Goal: Task Accomplishment & Management: Manage account settings

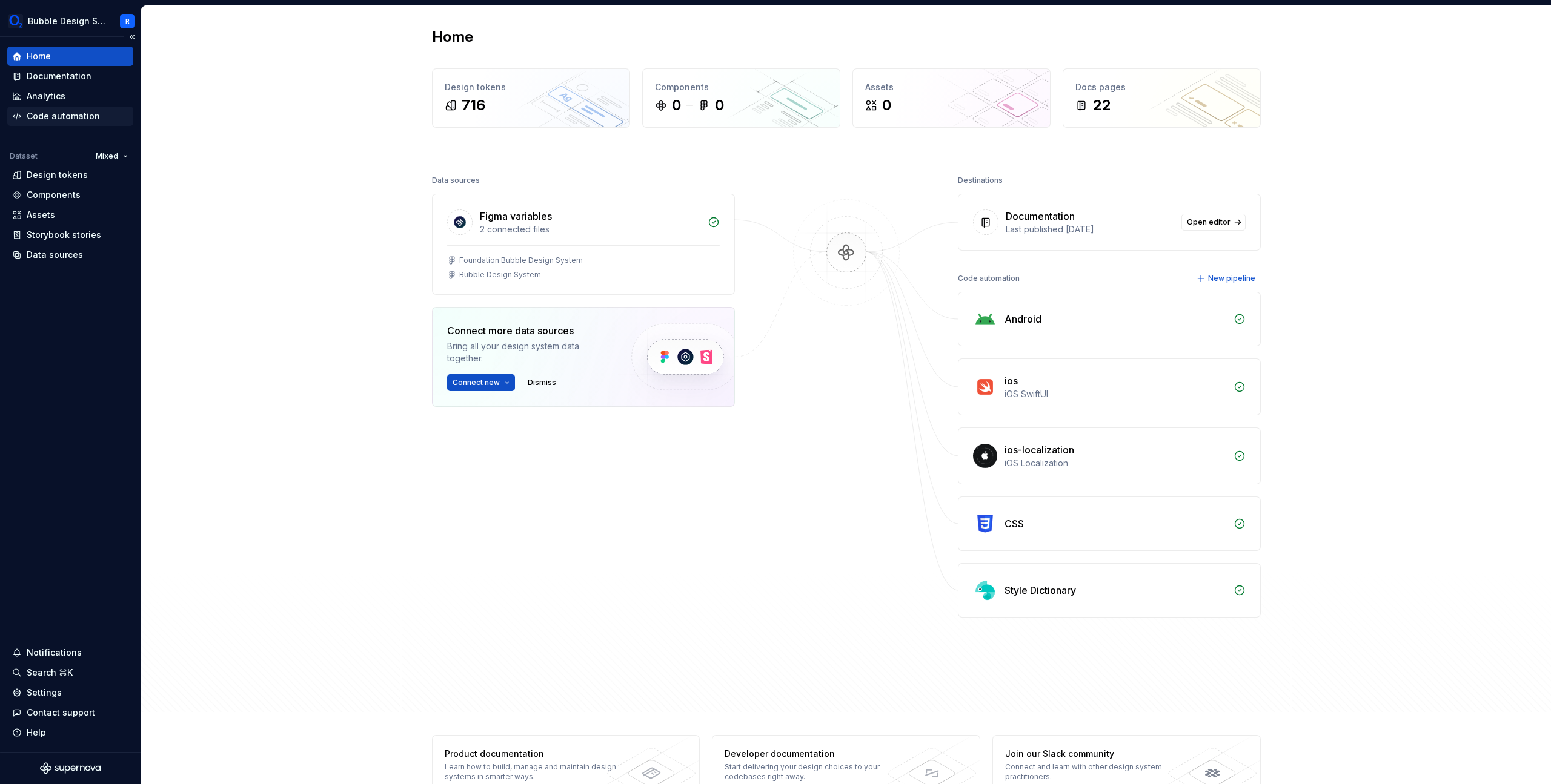
click at [90, 113] on div "Code automation" at bounding box center [64, 116] width 74 height 12
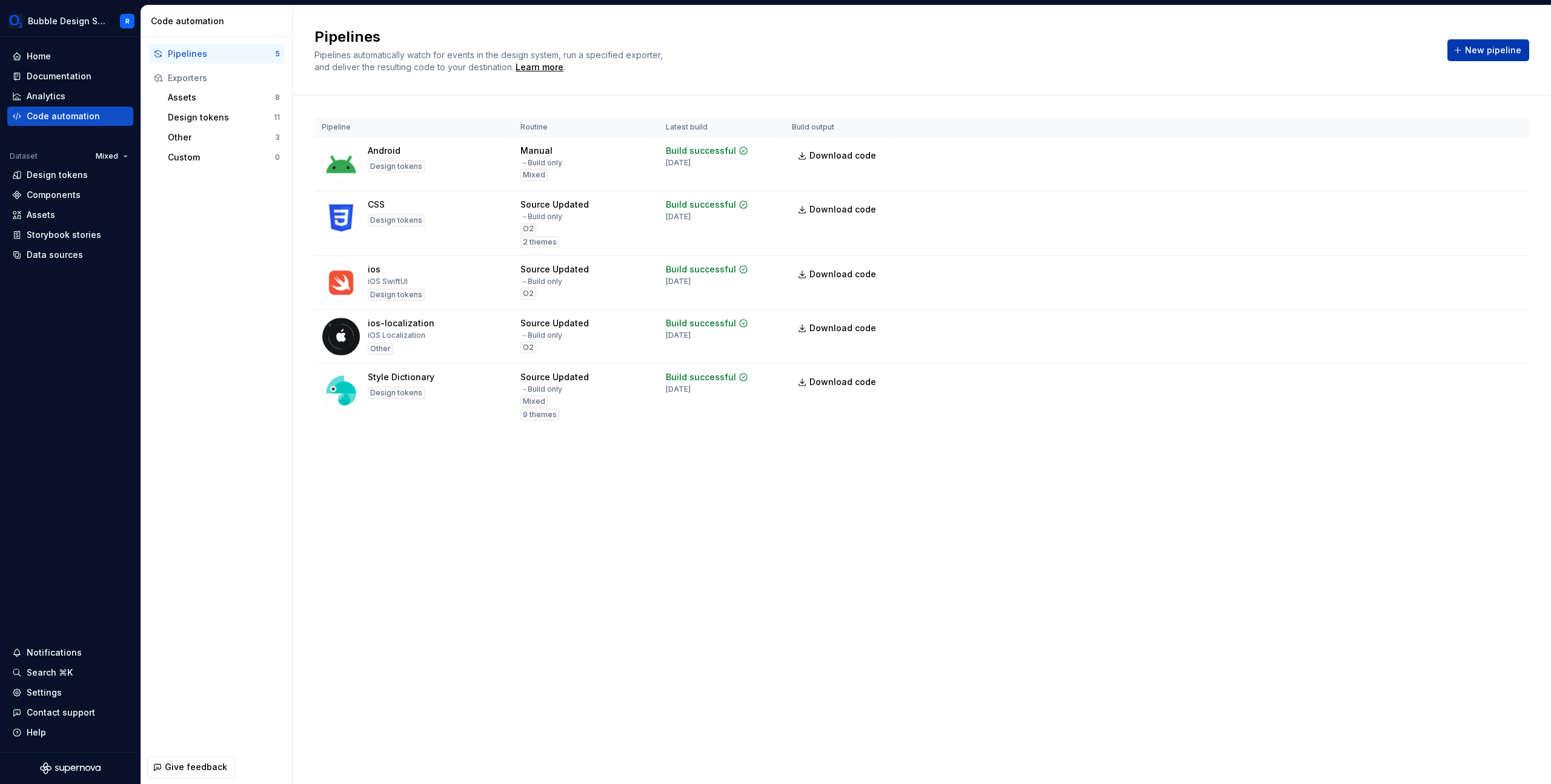
click at [1502, 55] on span "New pipeline" at bounding box center [1493, 50] width 56 height 12
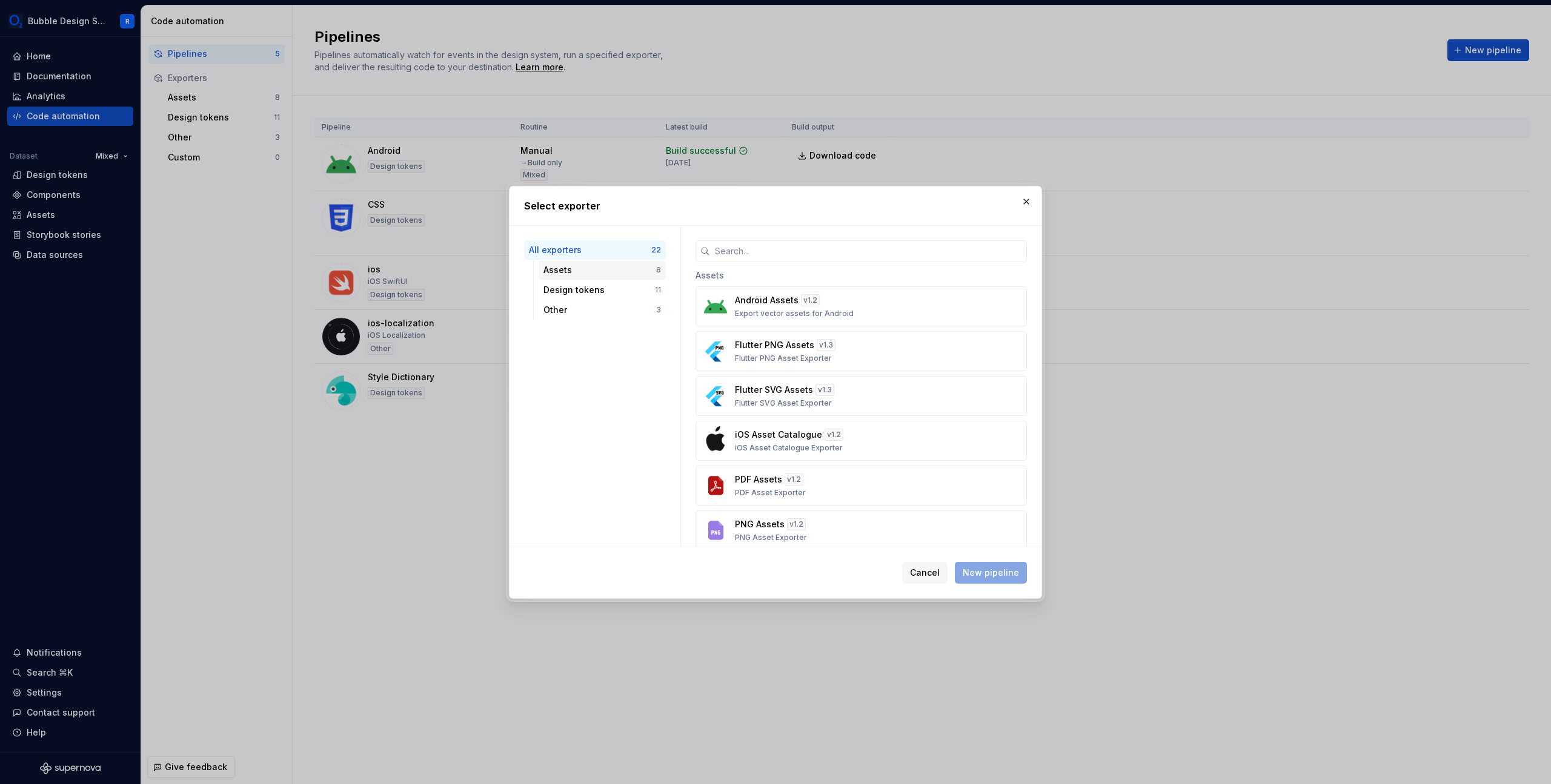
click at [602, 275] on div "Assets" at bounding box center [600, 270] width 113 height 12
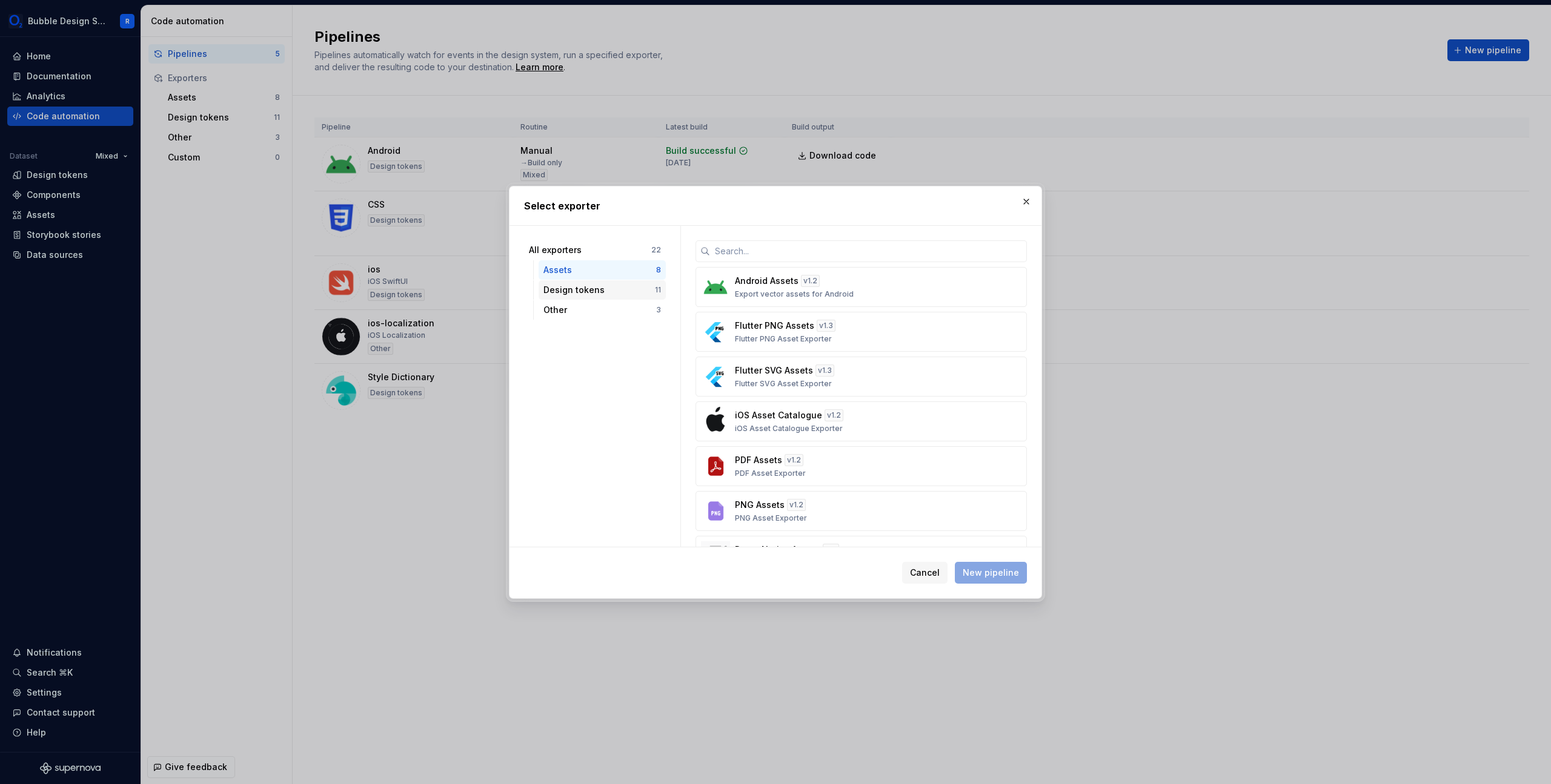
click at [605, 293] on div "Design tokens" at bounding box center [599, 289] width 111 height 12
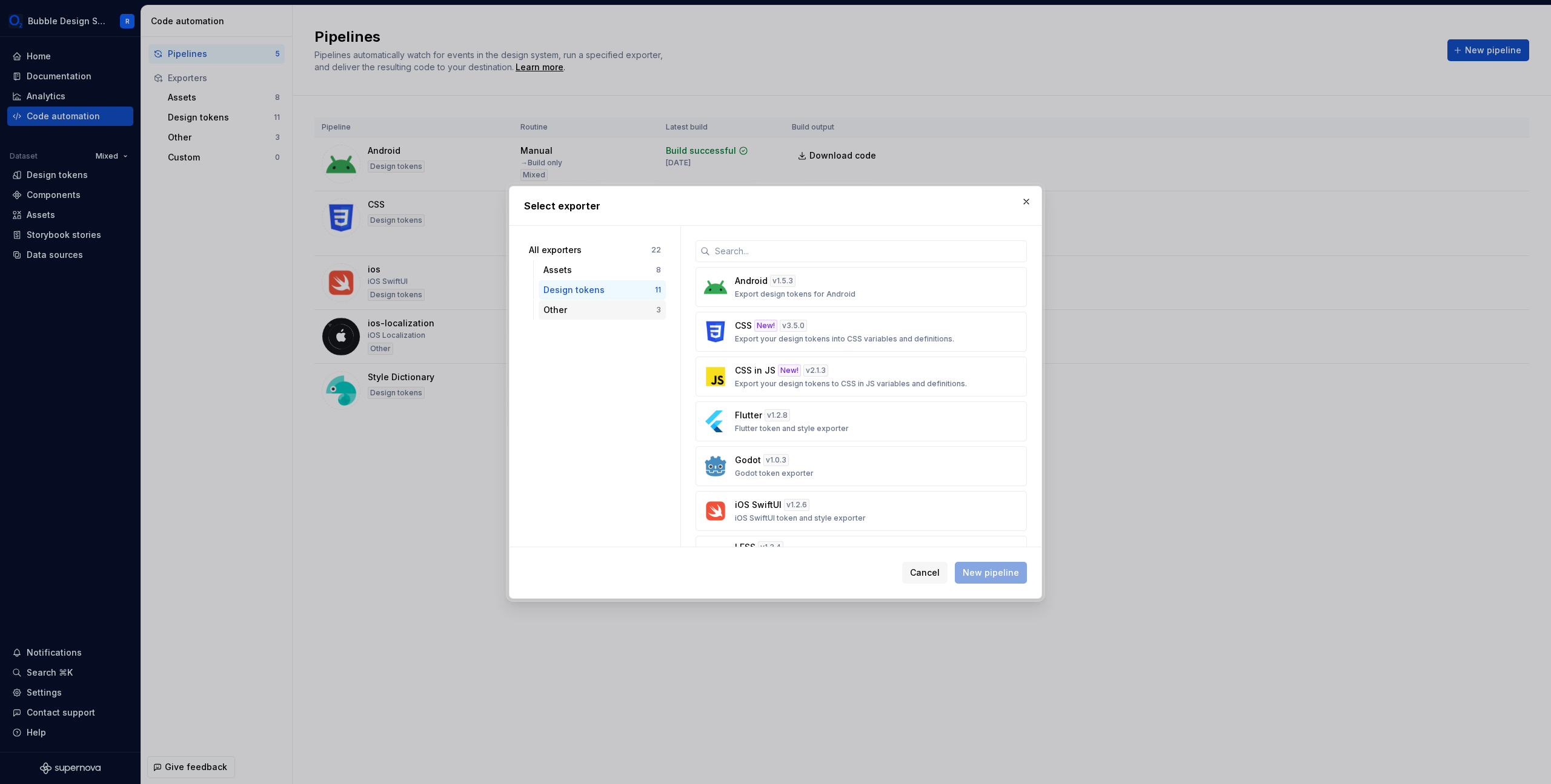
click at [596, 307] on div "Other" at bounding box center [600, 310] width 113 height 12
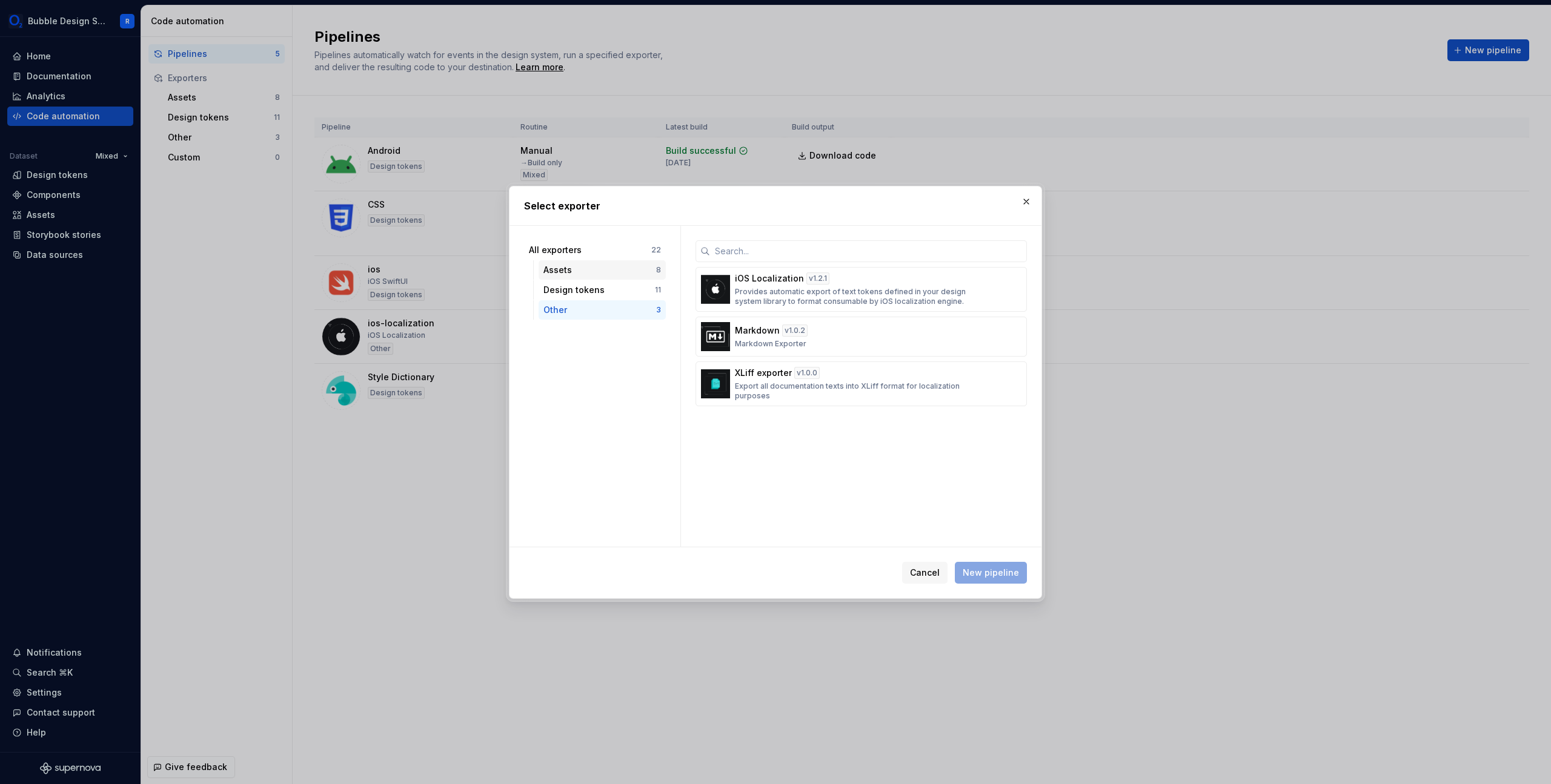
click at [613, 270] on div "Assets" at bounding box center [600, 270] width 113 height 12
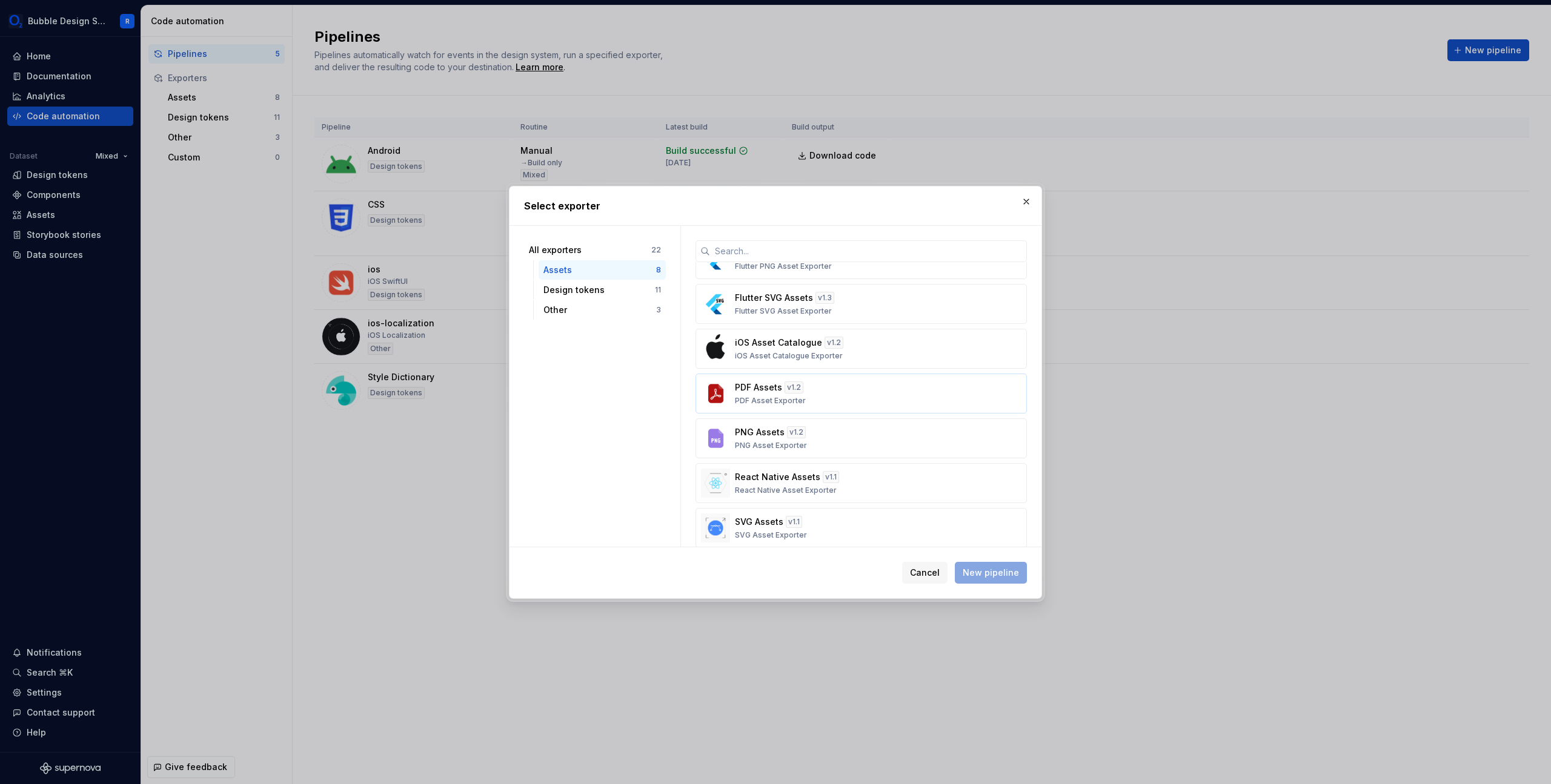
scroll to position [88, 0]
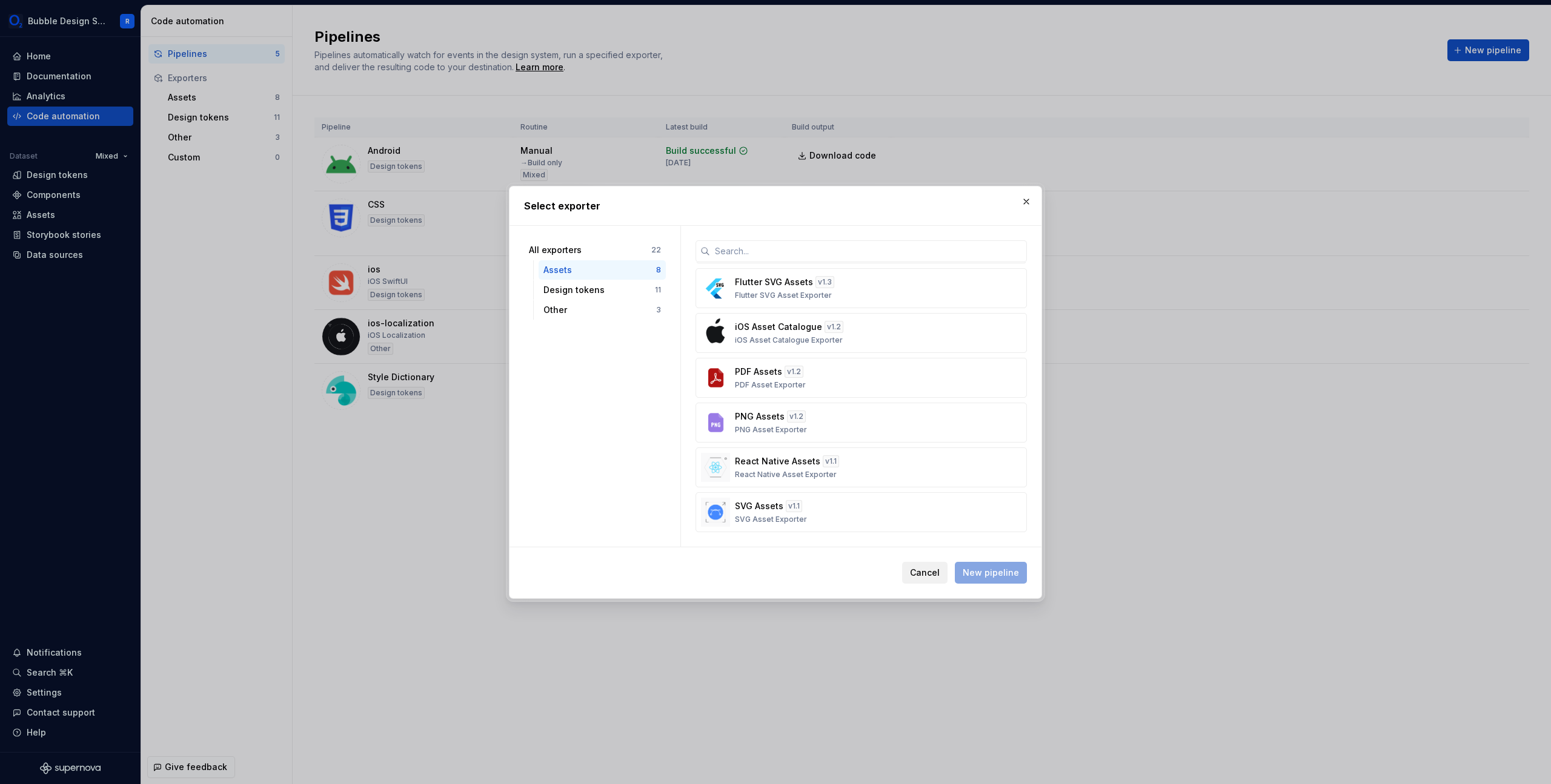
click at [934, 582] on button "Cancel" at bounding box center [925, 572] width 46 height 22
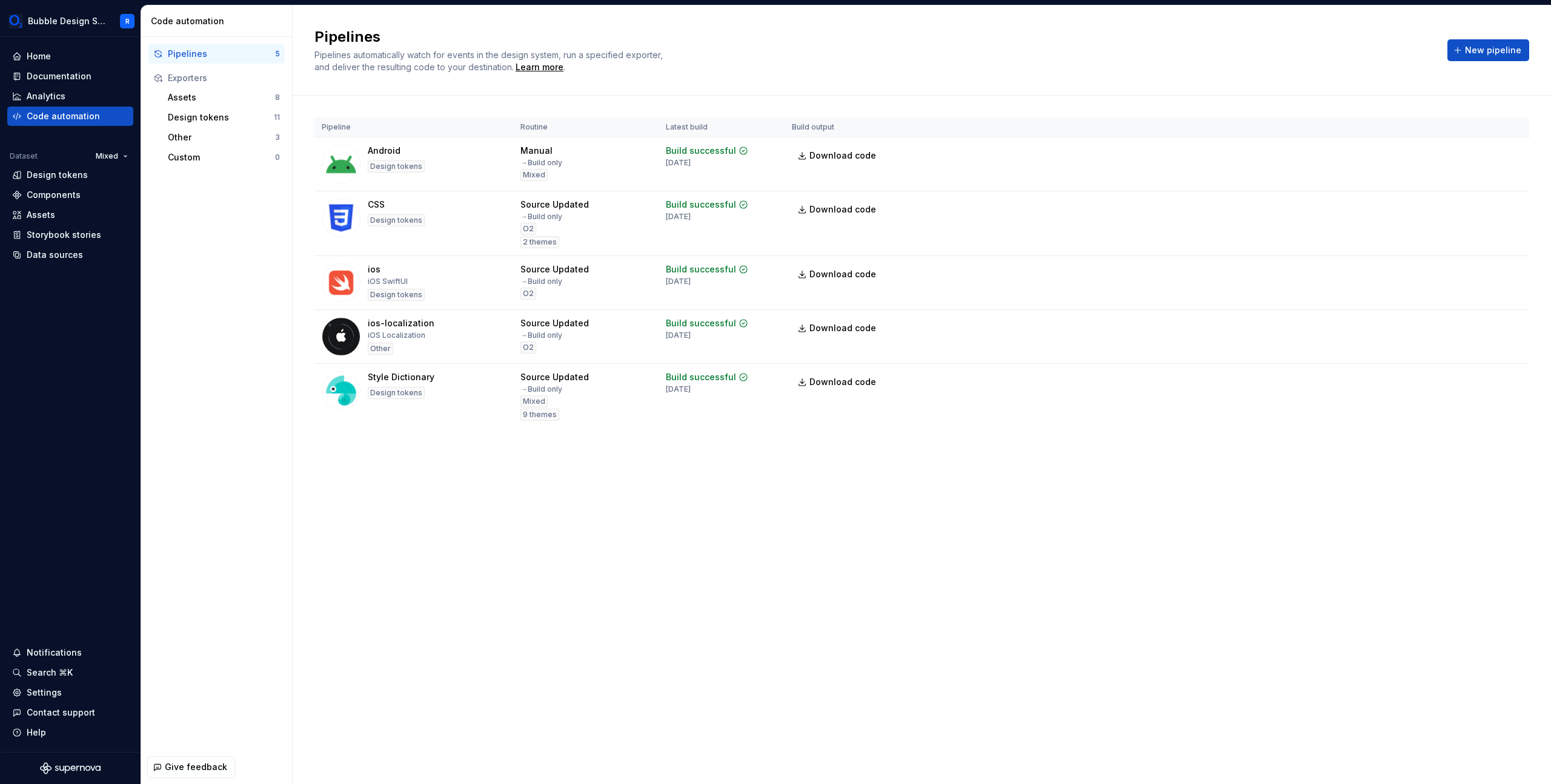
click at [228, 74] on div "Exporters" at bounding box center [223, 78] width 112 height 12
click at [223, 76] on div "Exporters" at bounding box center [223, 78] width 112 height 12
click at [202, 214] on div "Pipelines 5 Exporters Assets 8 Design tokens 11 Other 3 Custom 0" at bounding box center [217, 393] width 151 height 713
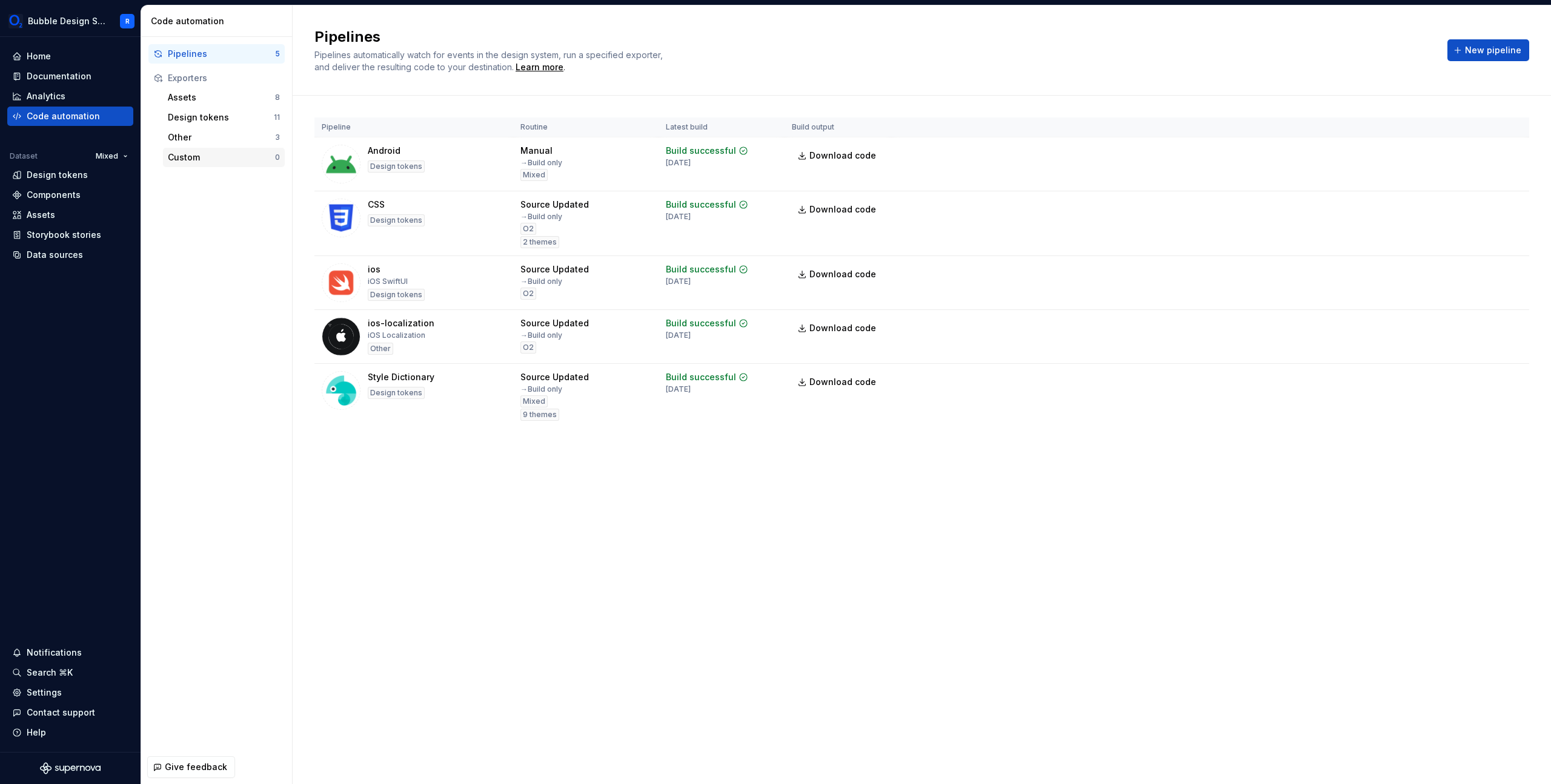
click at [235, 164] on div "Custom 0" at bounding box center [223, 158] width 122 height 20
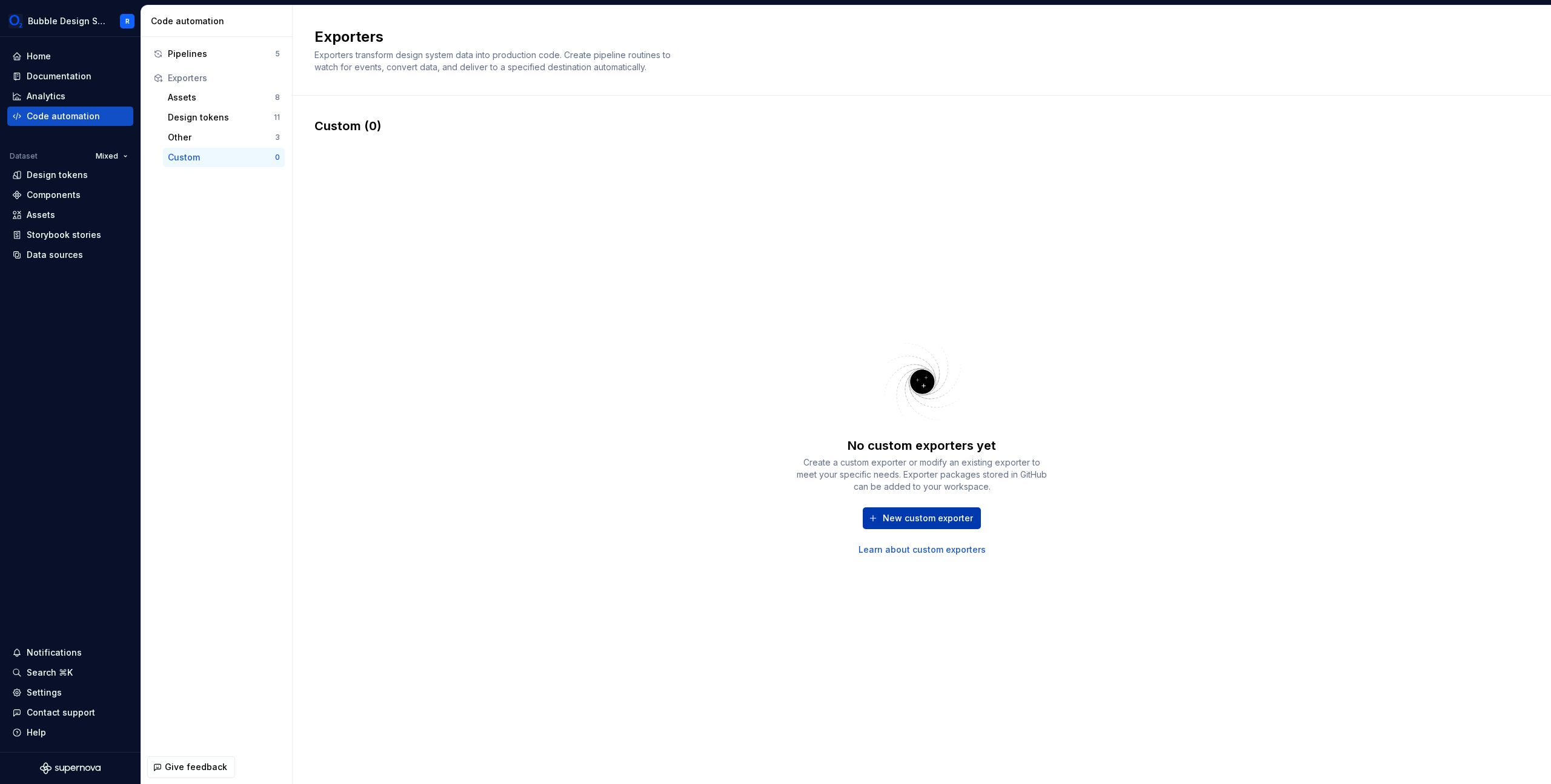
click at [914, 524] on span "New custom exporter" at bounding box center [928, 517] width 90 height 12
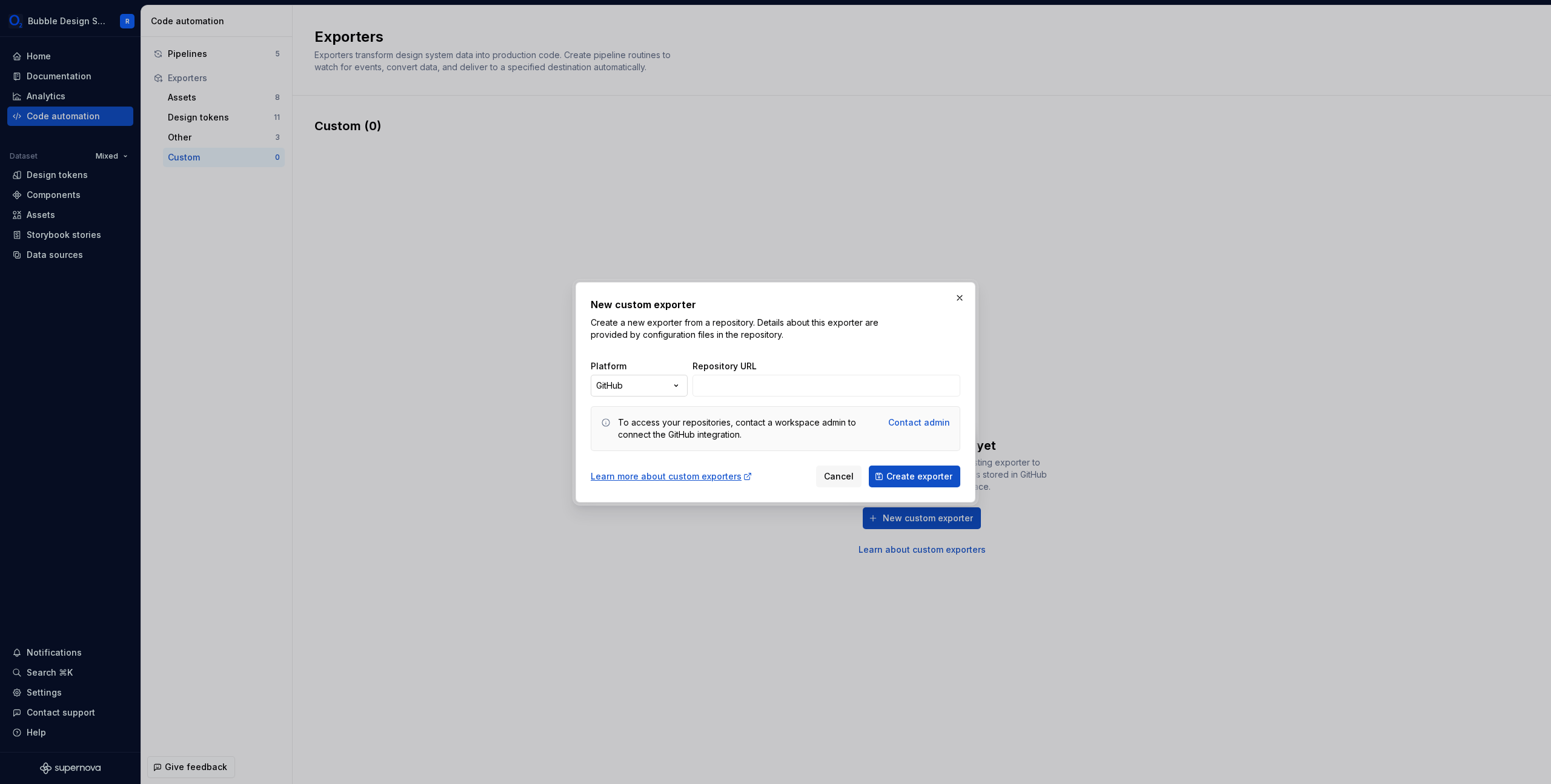
click at [659, 388] on div "New custom exporter Create a new exporter from a repository. Details about this…" at bounding box center [776, 392] width 1551 height 784
click at [664, 382] on div "New custom exporter Create a new exporter from a repository. Details about this…" at bounding box center [776, 392] width 1551 height 784
click at [665, 386] on div "New custom exporter Create a new exporter from a repository. Details about this…" at bounding box center [776, 392] width 1551 height 784
click at [720, 369] on label "Repository URL" at bounding box center [724, 366] width 64 height 12
click at [724, 390] on input "Repository URL" at bounding box center [825, 385] width 267 height 22
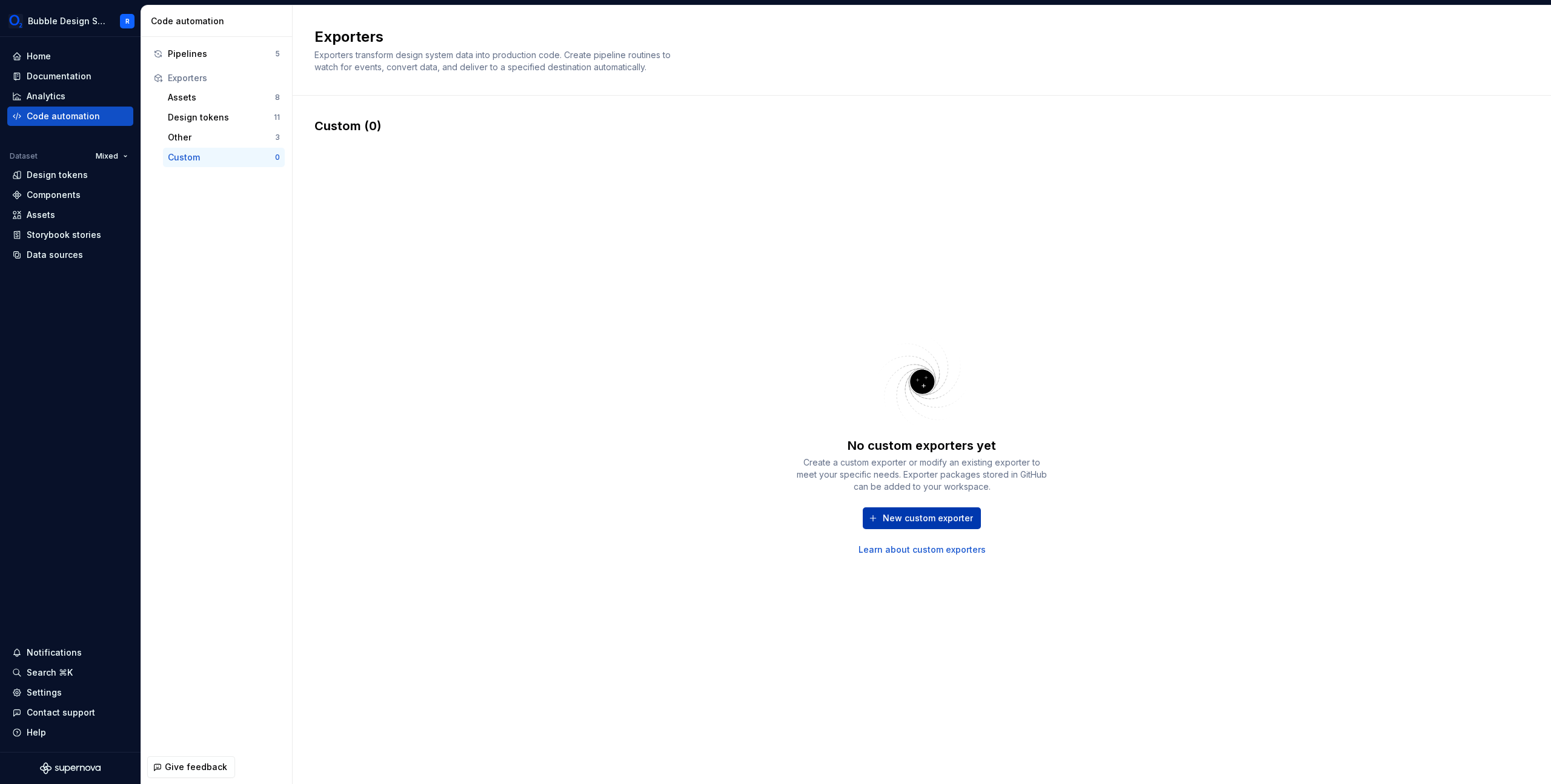
click at [940, 522] on span "New custom exporter" at bounding box center [928, 517] width 90 height 12
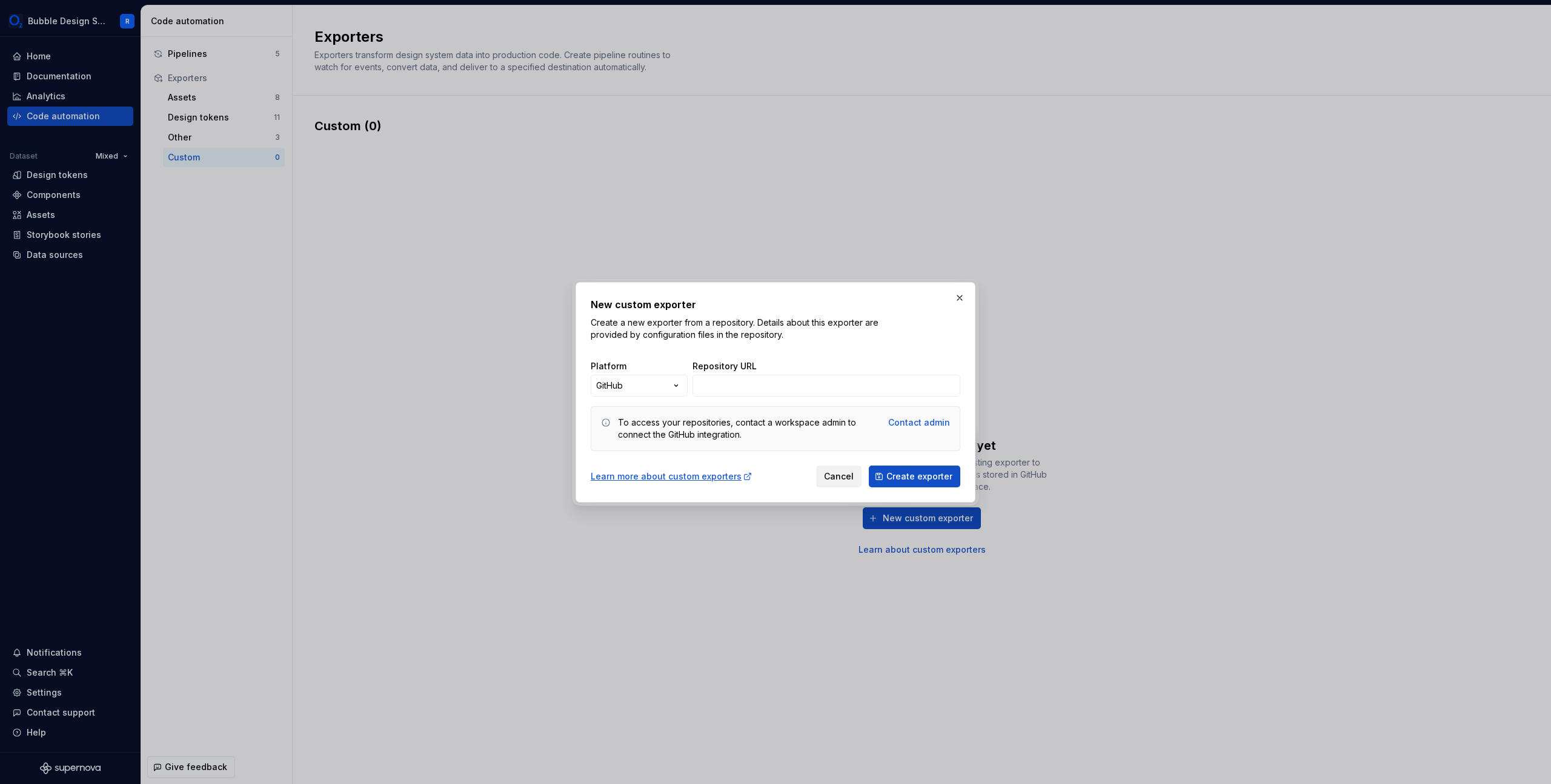
click at [852, 471] on span "Cancel" at bounding box center [838, 476] width 29 height 12
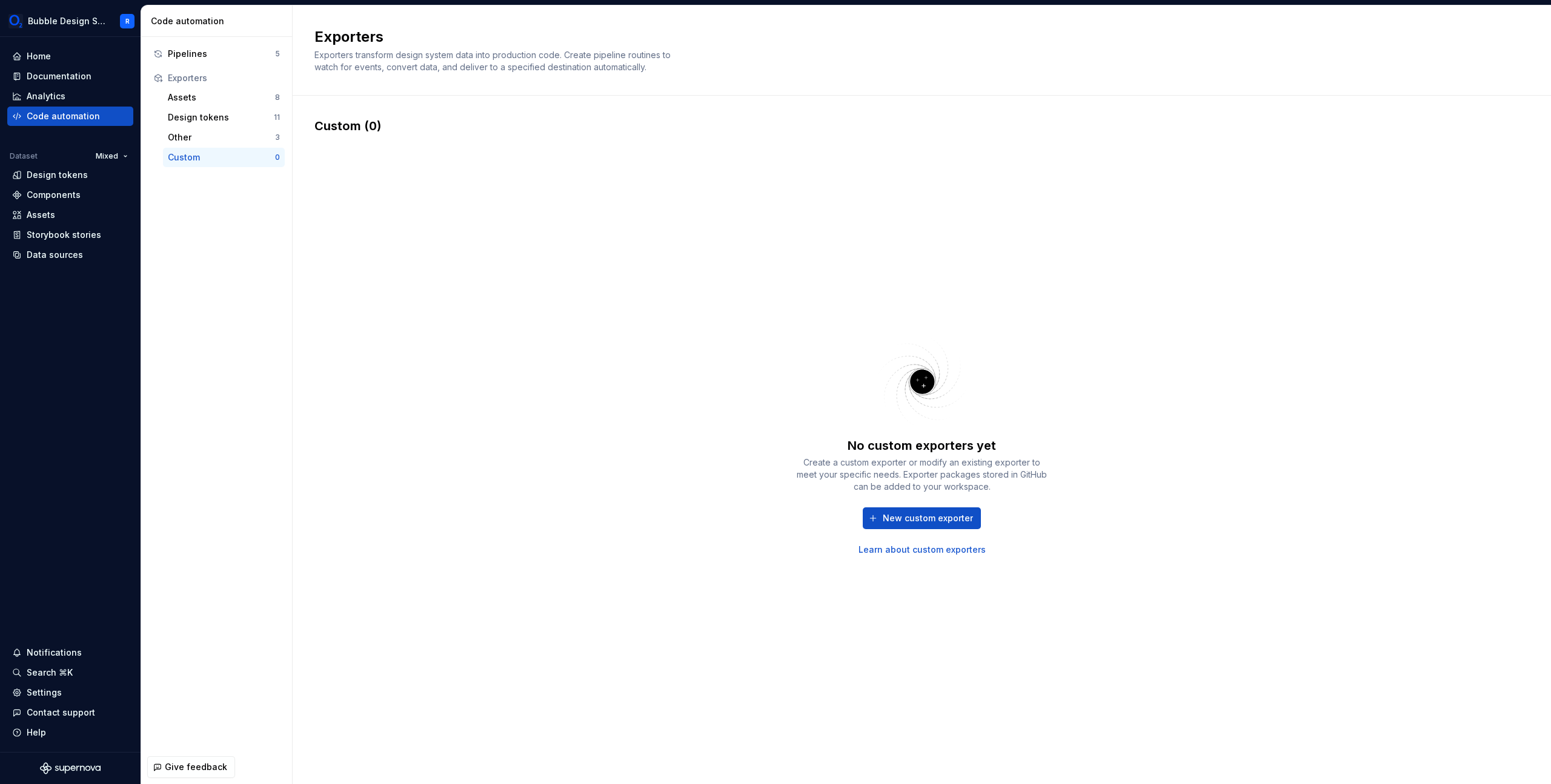
click at [1105, 383] on div "No custom exporters yet Create a custom exporter or modify an existing exporter…" at bounding box center [921, 444] width 1215 height 620
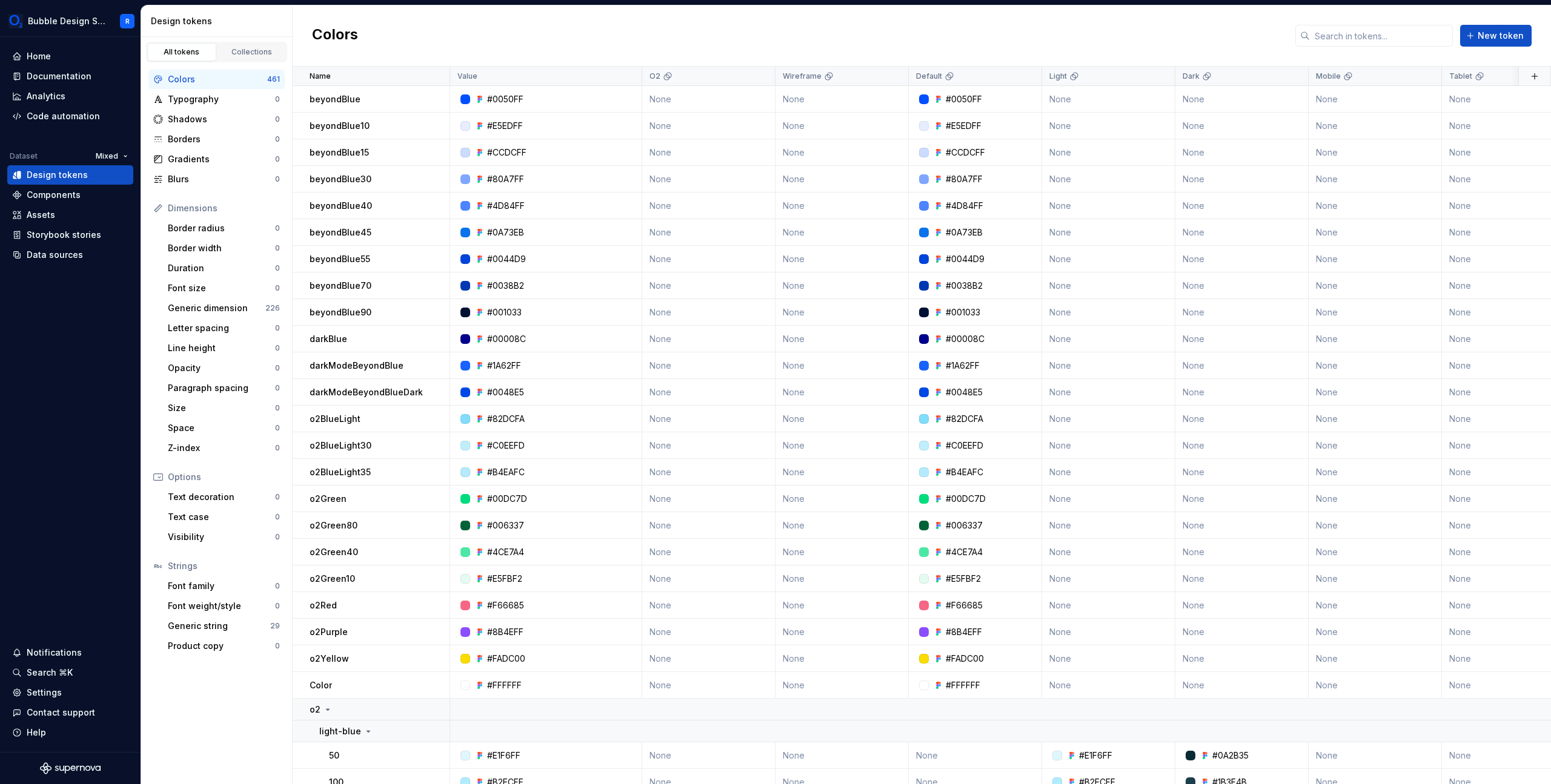
click at [645, 28] on div "Colors New token" at bounding box center [922, 36] width 1258 height 61
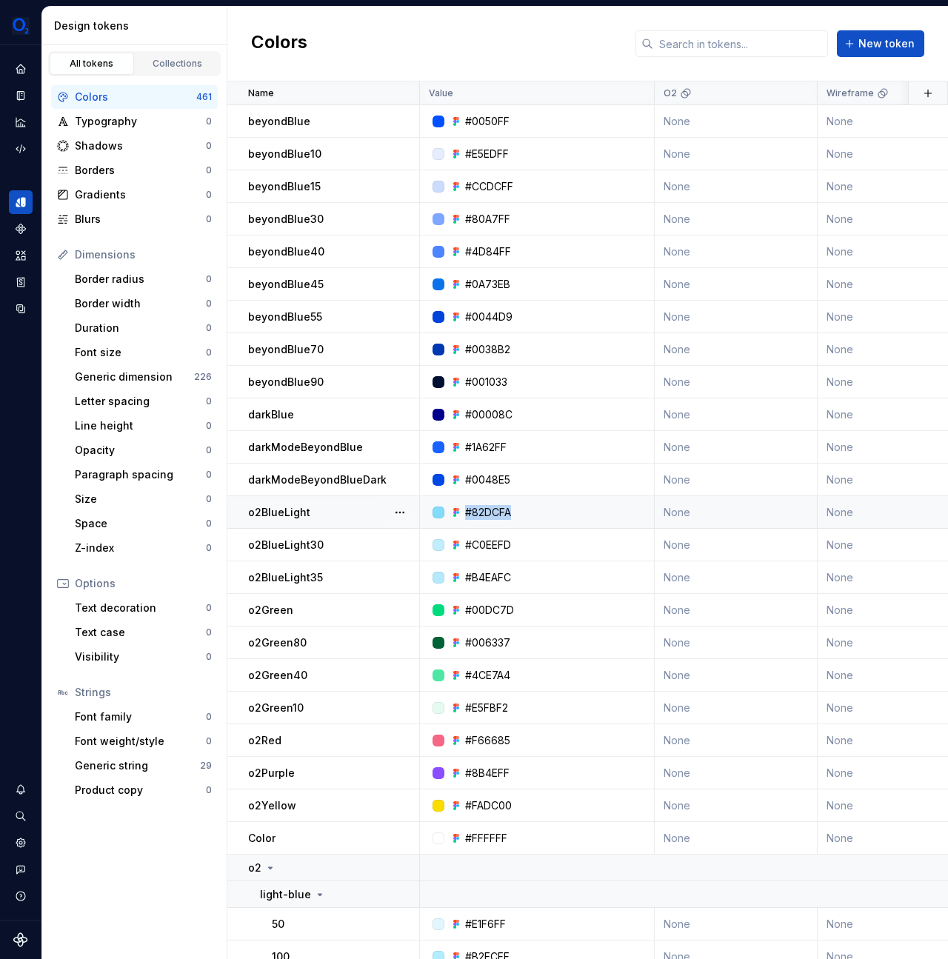
drag, startPoint x: 524, startPoint y: 506, endPoint x: 435, endPoint y: 518, distance: 89.6
click at [435, 518] on div "#82DCFA" at bounding box center [542, 512] width 224 height 15
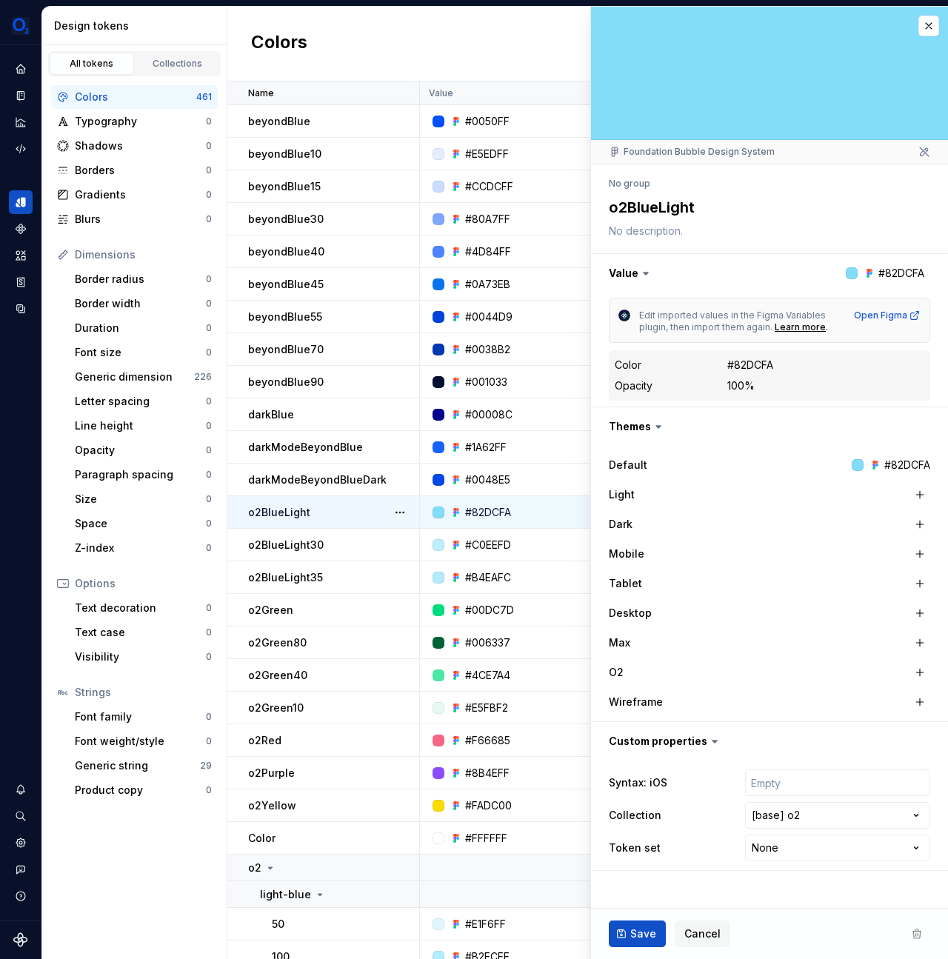
click at [767, 361] on div "#82DCFA" at bounding box center [750, 365] width 46 height 15
copy div "#82DCFA"
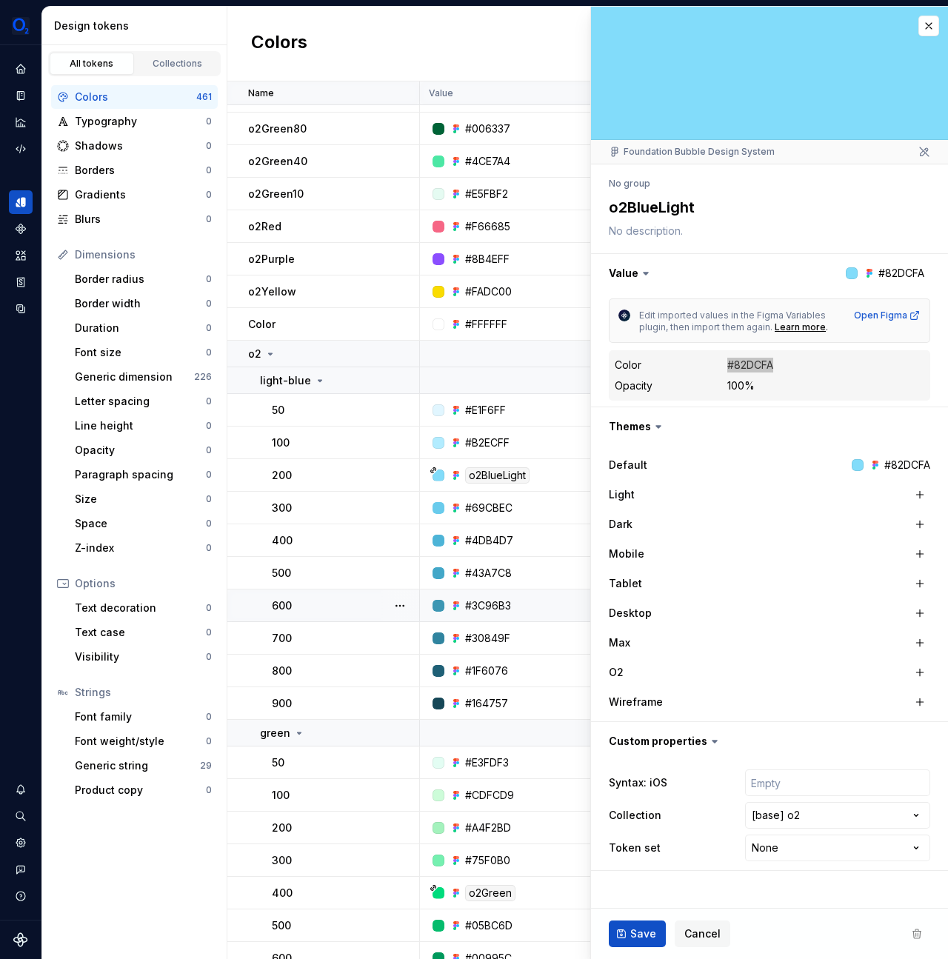
scroll to position [658, 0]
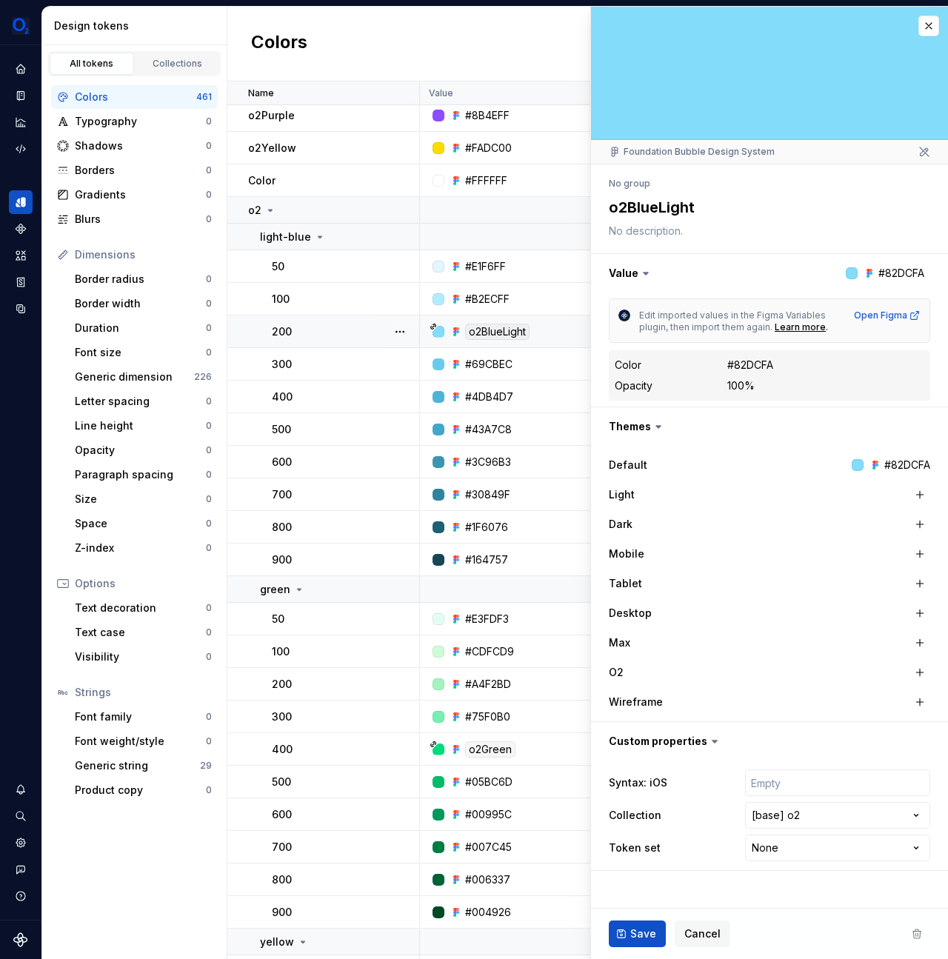
click at [544, 337] on div "o2BlueLight" at bounding box center [542, 332] width 224 height 16
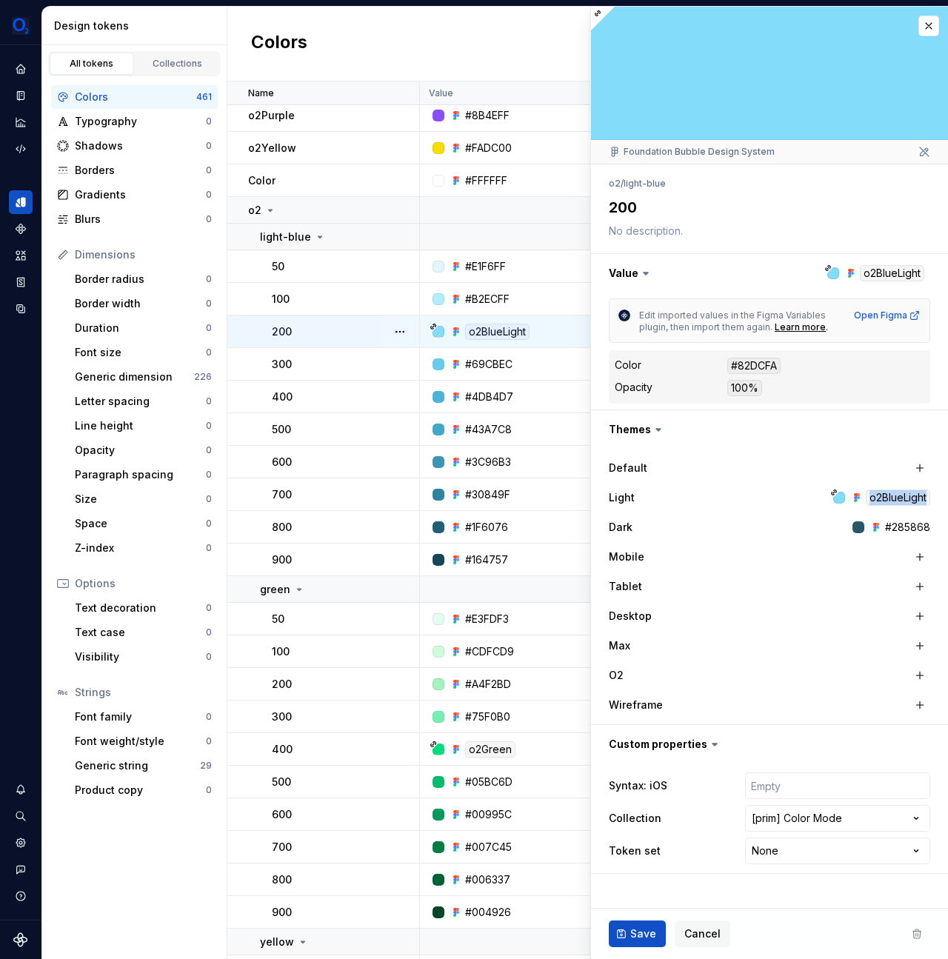
drag, startPoint x: 866, startPoint y: 496, endPoint x: 926, endPoint y: 501, distance: 59.5
click at [926, 501] on div "o2BlueLight" at bounding box center [898, 497] width 64 height 16
copy div "o2BlueLight"
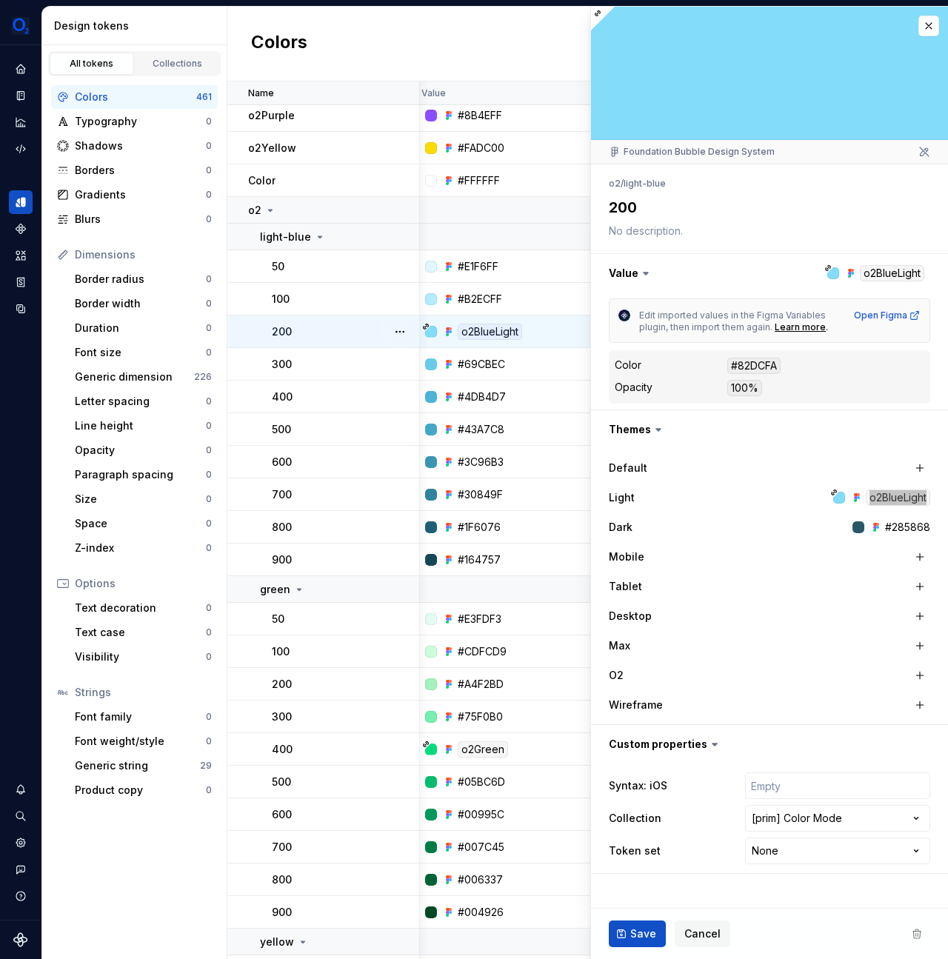
scroll to position [658, 0]
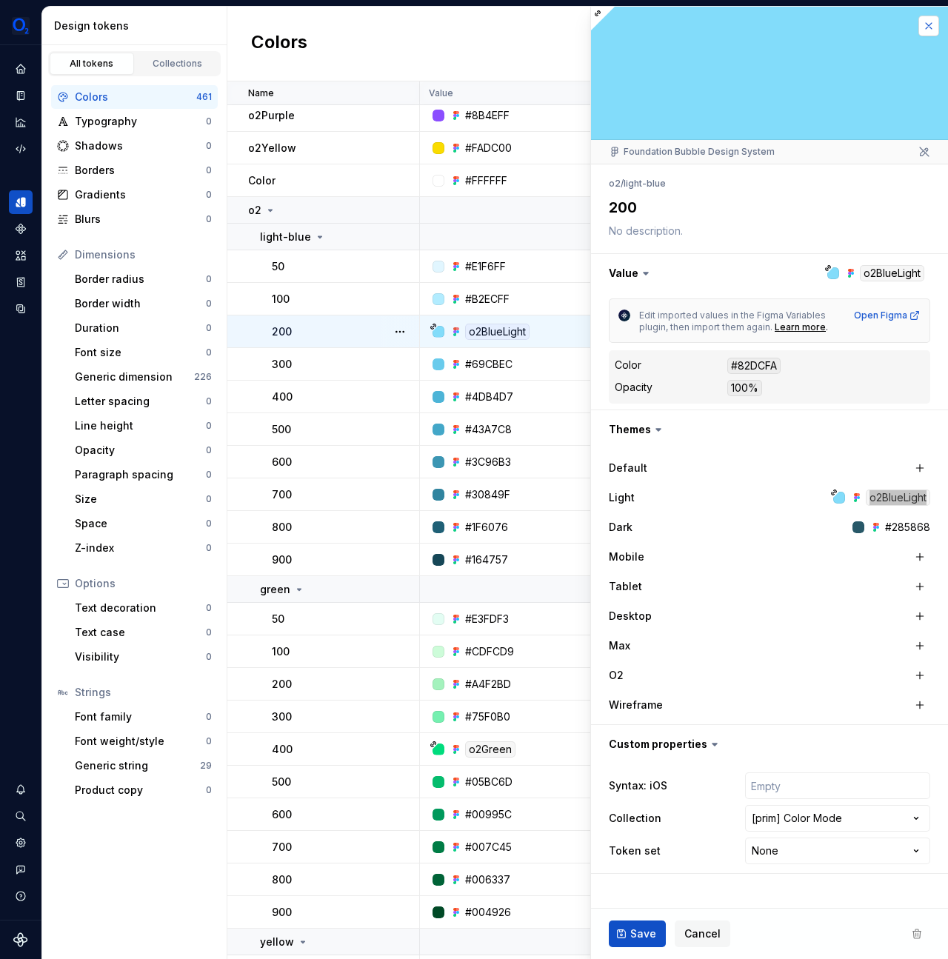
click at [932, 25] on button "button" at bounding box center [928, 26] width 21 height 21
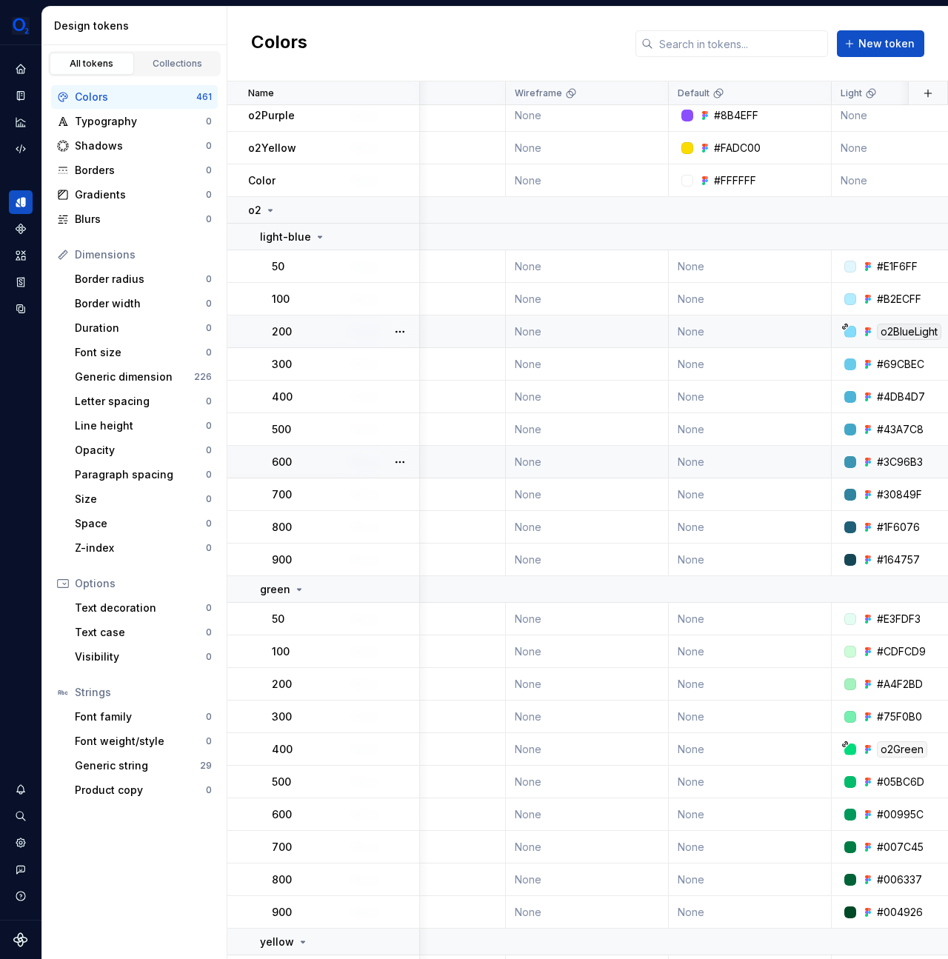
scroll to position [658, 533]
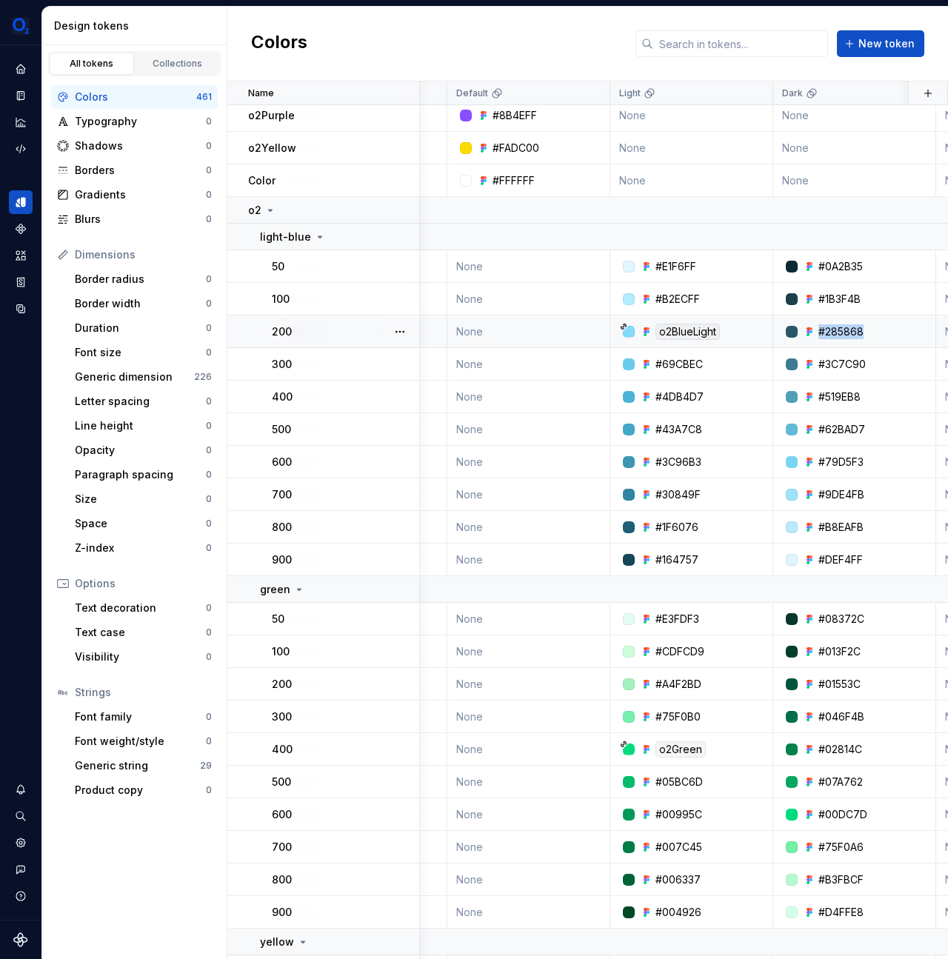
drag, startPoint x: 861, startPoint y: 331, endPoint x: 803, endPoint y: 335, distance: 58.7
click at [803, 335] on div "#285868" at bounding box center [859, 331] width 152 height 15
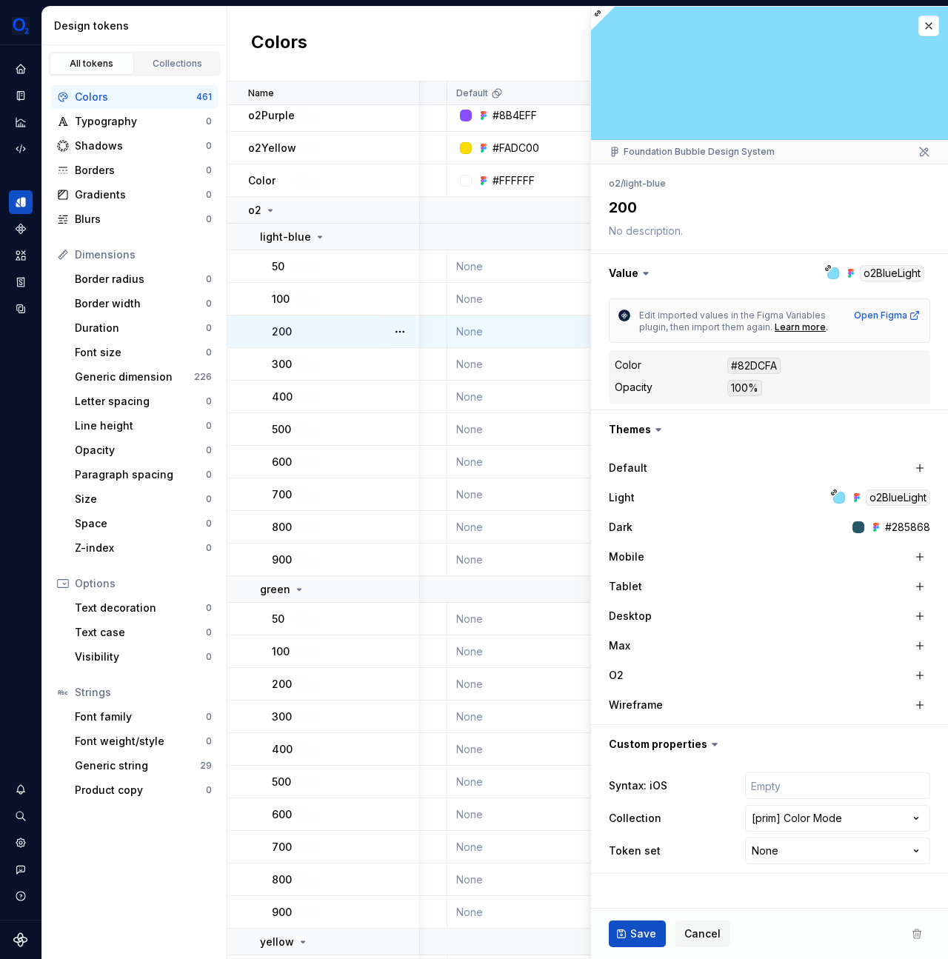
click at [755, 358] on div "#82DCFA" at bounding box center [753, 366] width 53 height 16
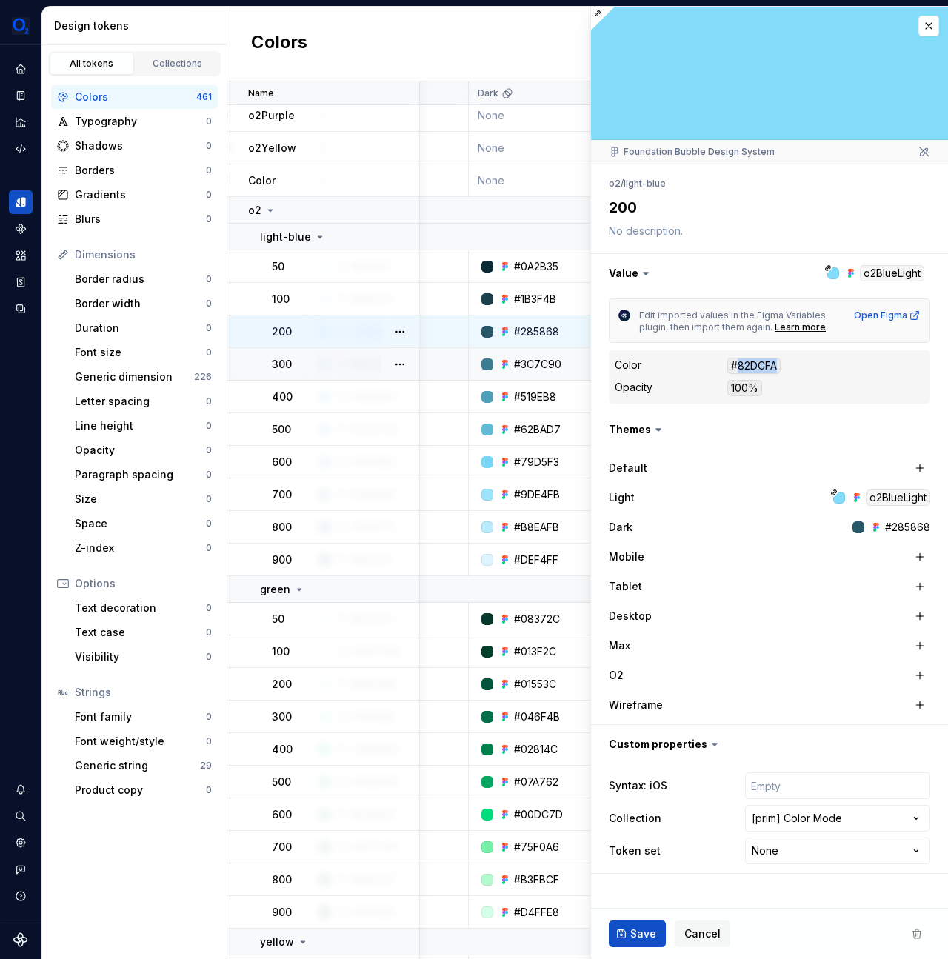
scroll to position [658, 1066]
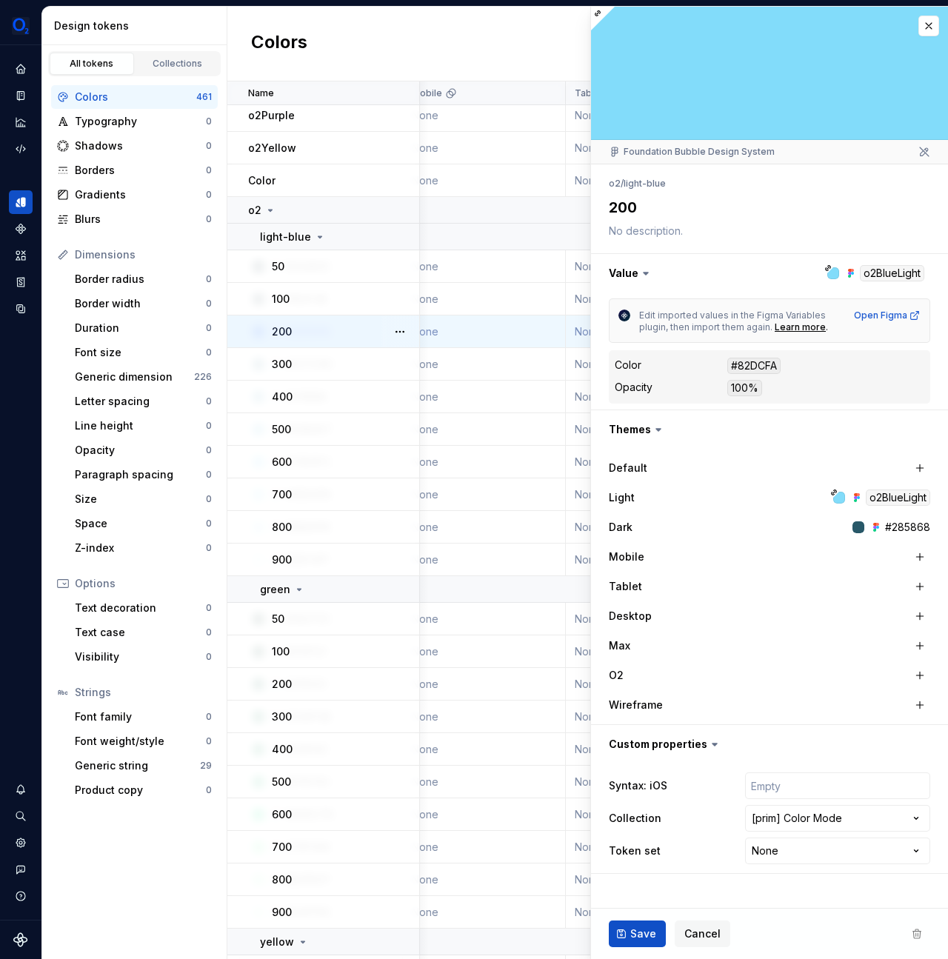
click at [917, 532] on div "#285868" at bounding box center [907, 527] width 45 height 15
click at [918, 531] on div "#285868" at bounding box center [907, 527] width 45 height 15
copy div "#285868"
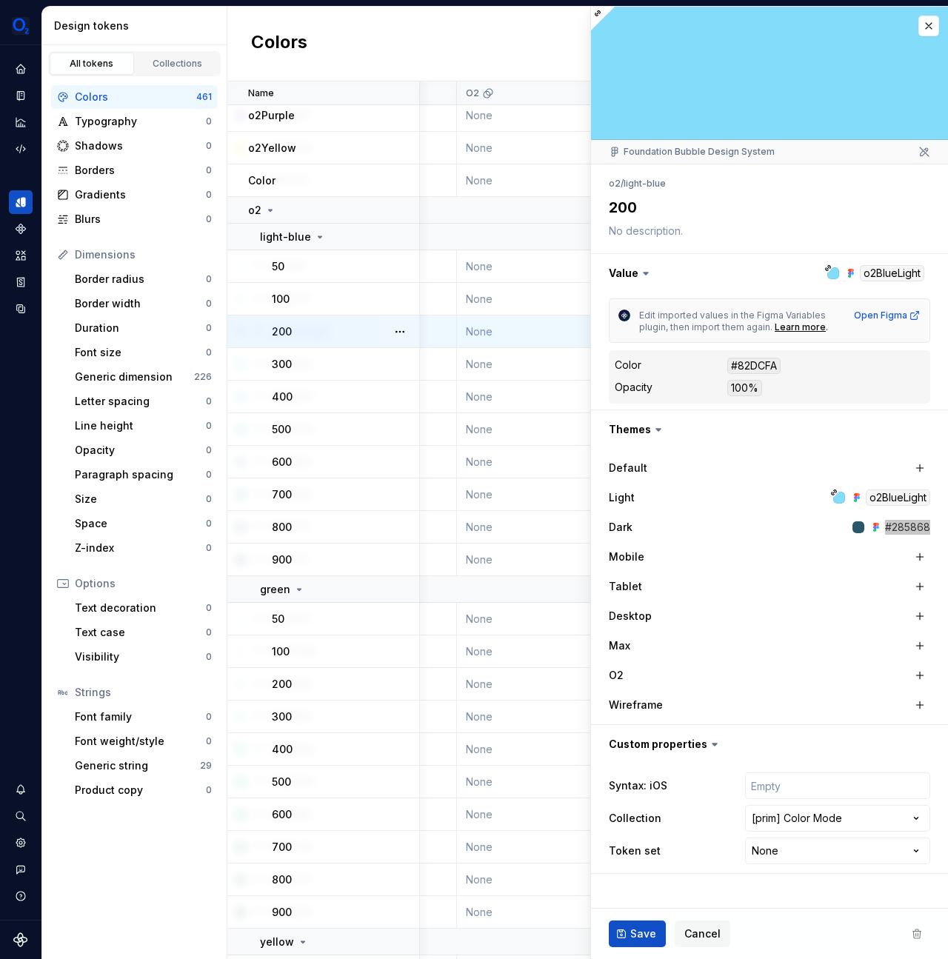
scroll to position [658, 0]
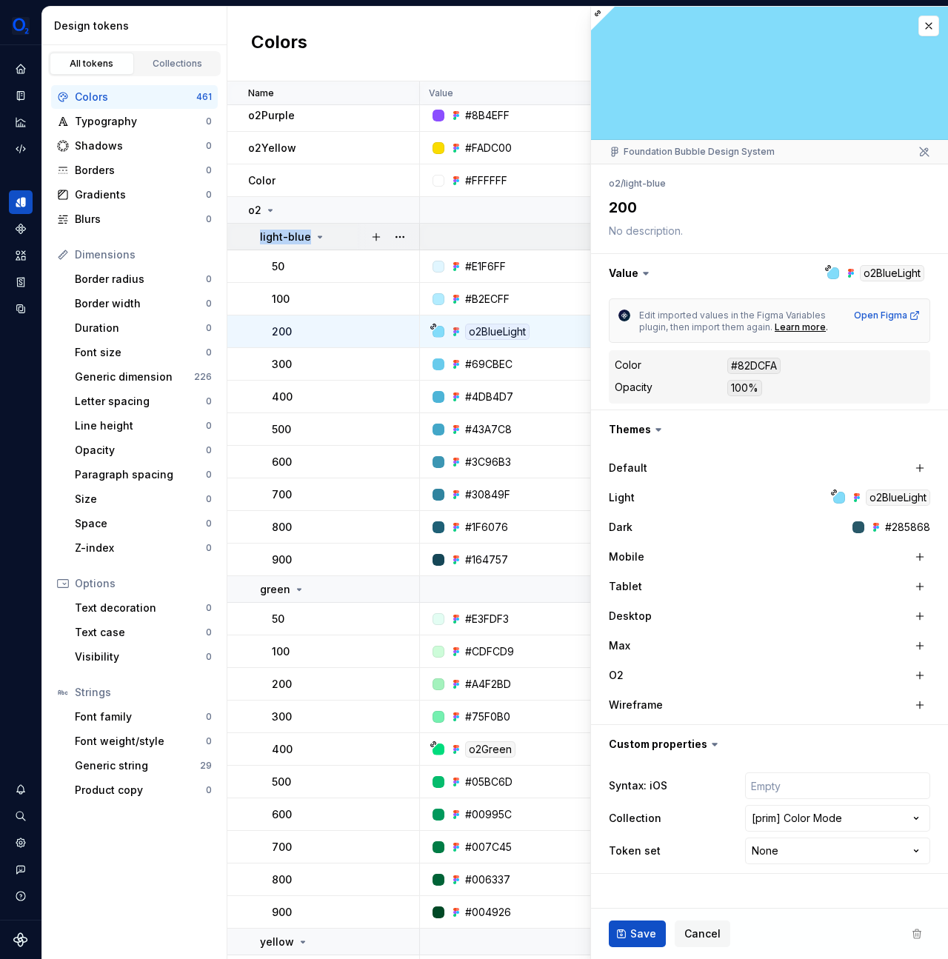
drag, startPoint x: 256, startPoint y: 238, endPoint x: 299, endPoint y: 244, distance: 43.5
click at [299, 244] on td "light-blue" at bounding box center [323, 237] width 193 height 27
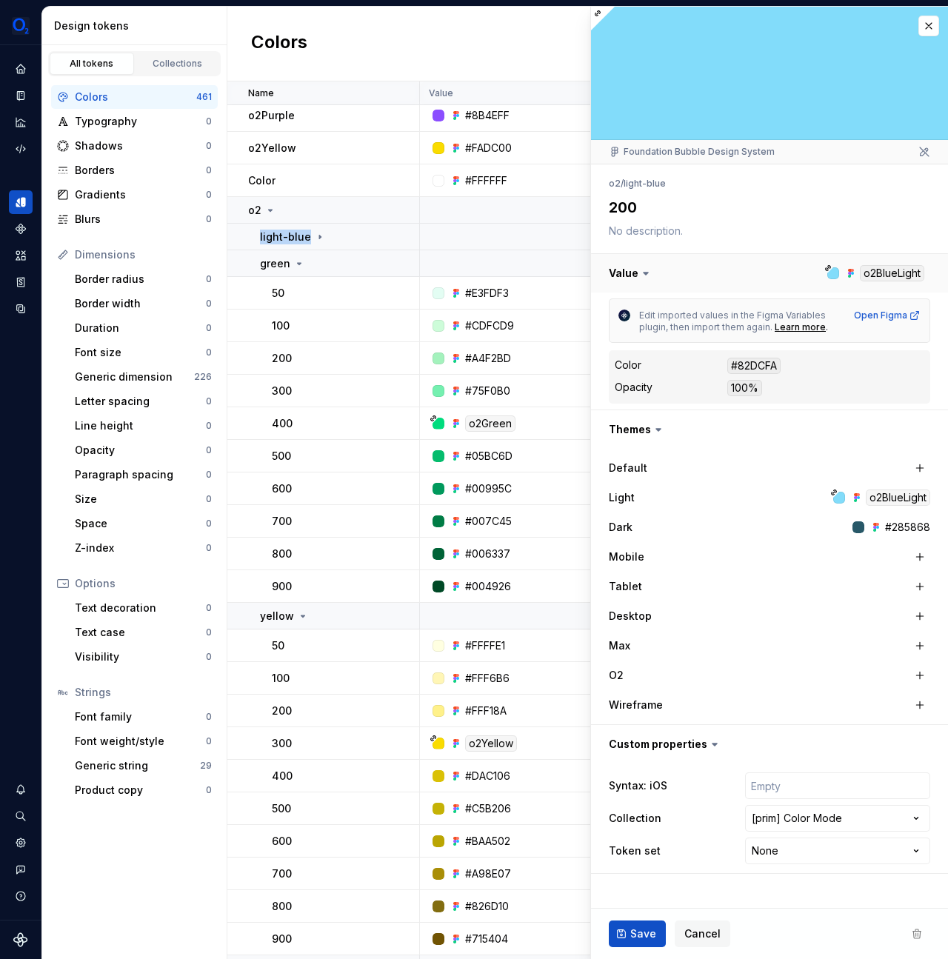
copy p "light-blue"
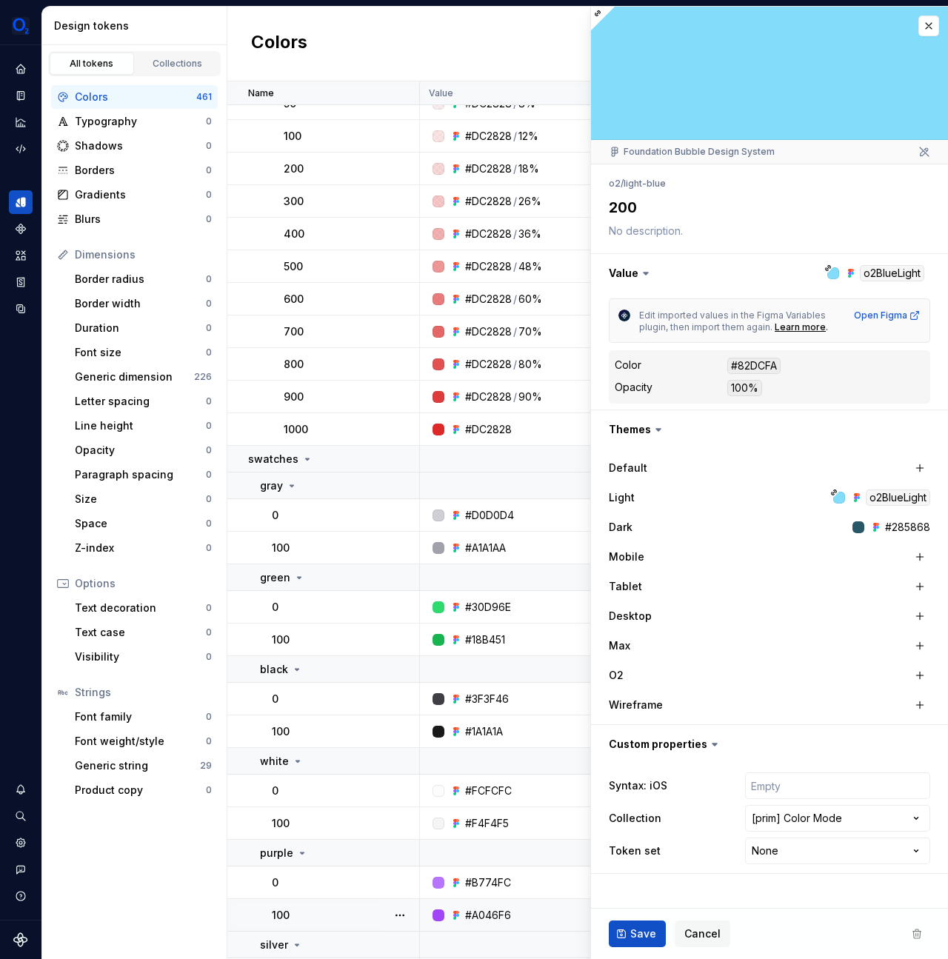
scroll to position [8063, 0]
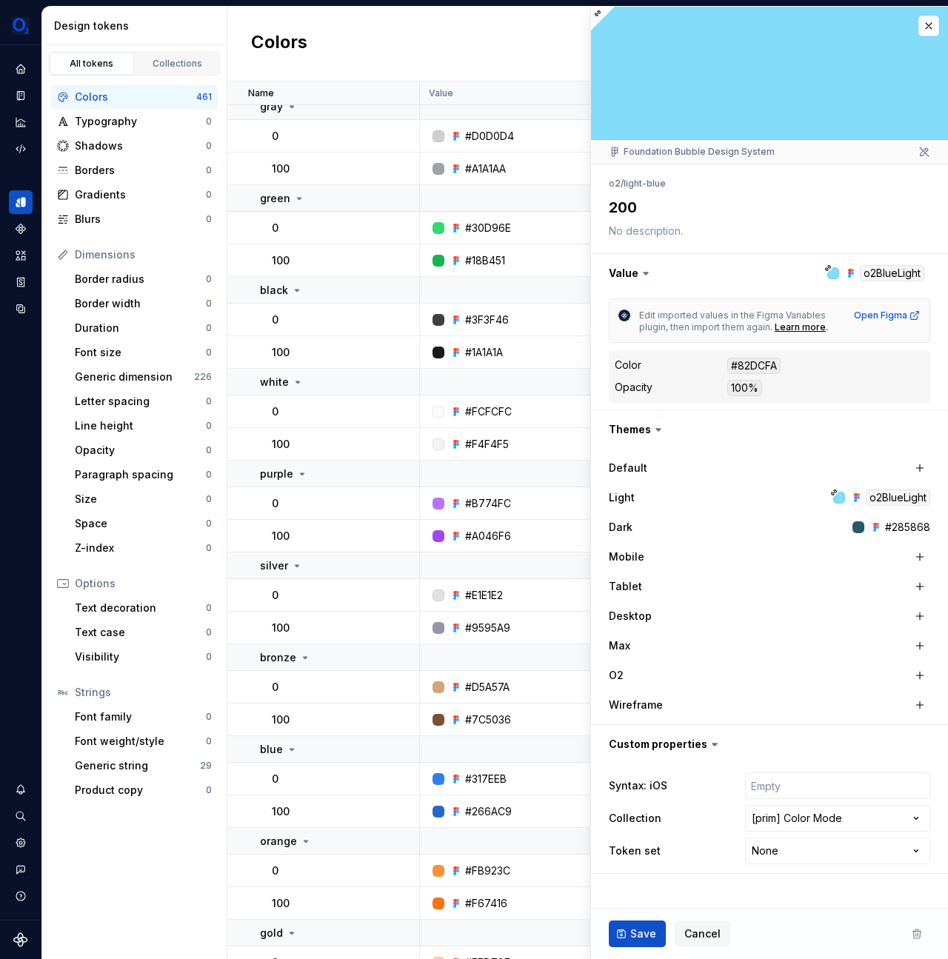
click at [928, 37] on div at bounding box center [769, 73] width 357 height 133
click at [932, 31] on button "button" at bounding box center [928, 26] width 21 height 21
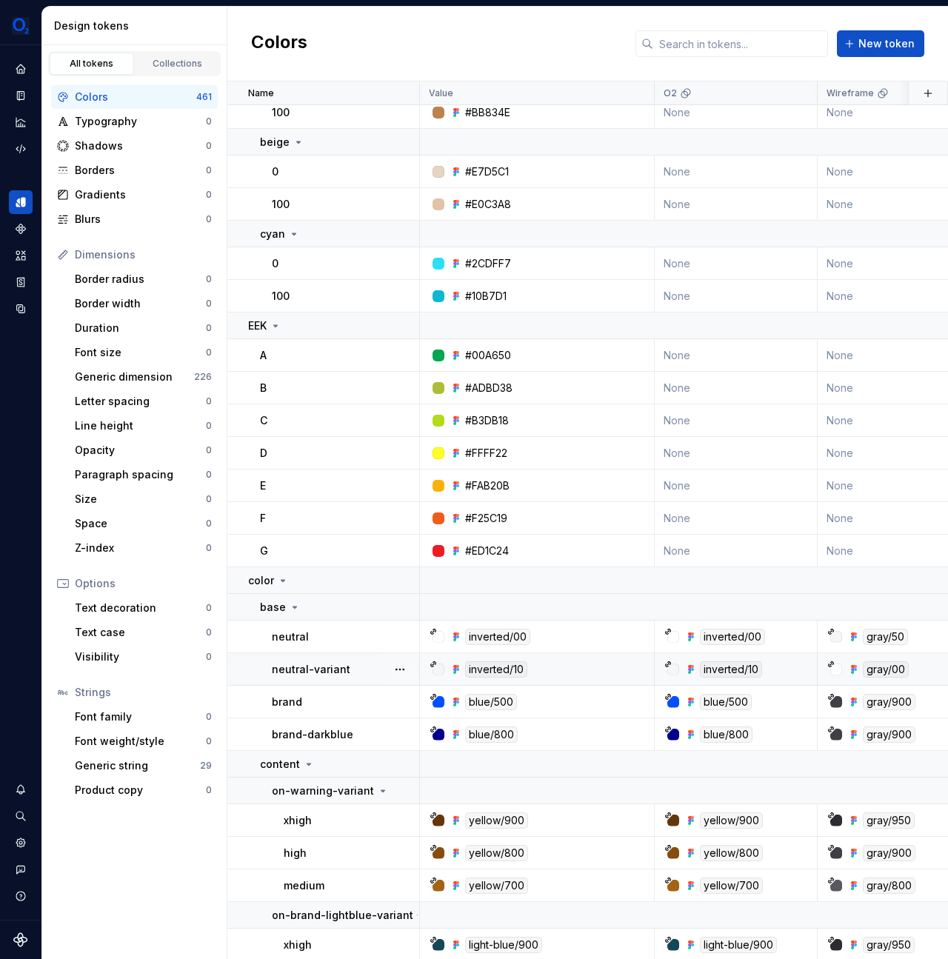
scroll to position [9520, 0]
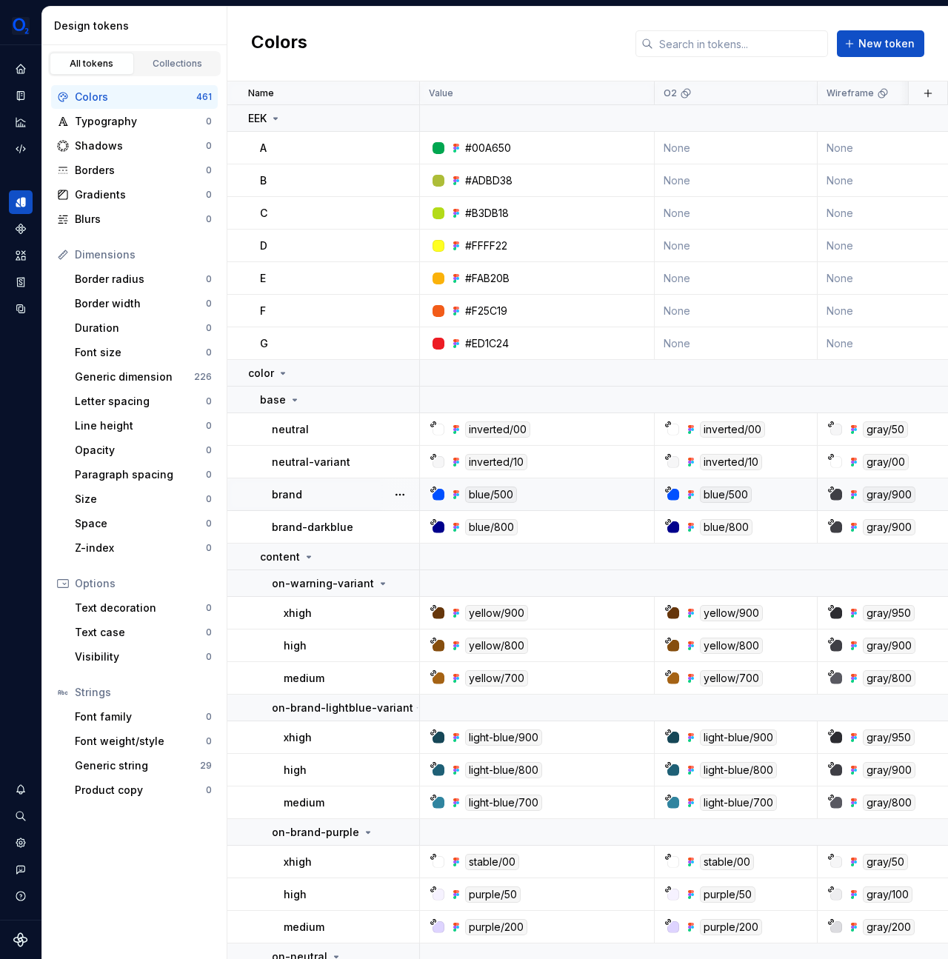
click at [500, 496] on div "blue/500" at bounding box center [491, 495] width 52 height 16
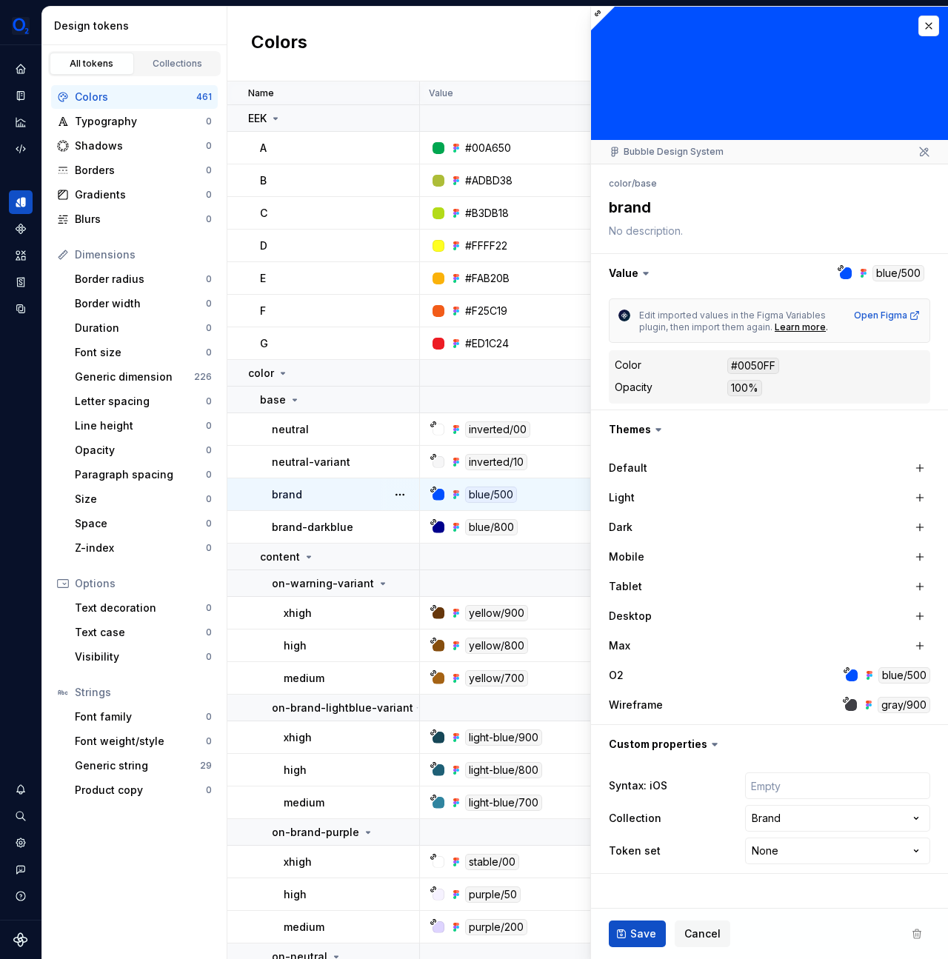
click at [905, 706] on div "gray/900" at bounding box center [904, 705] width 53 height 16
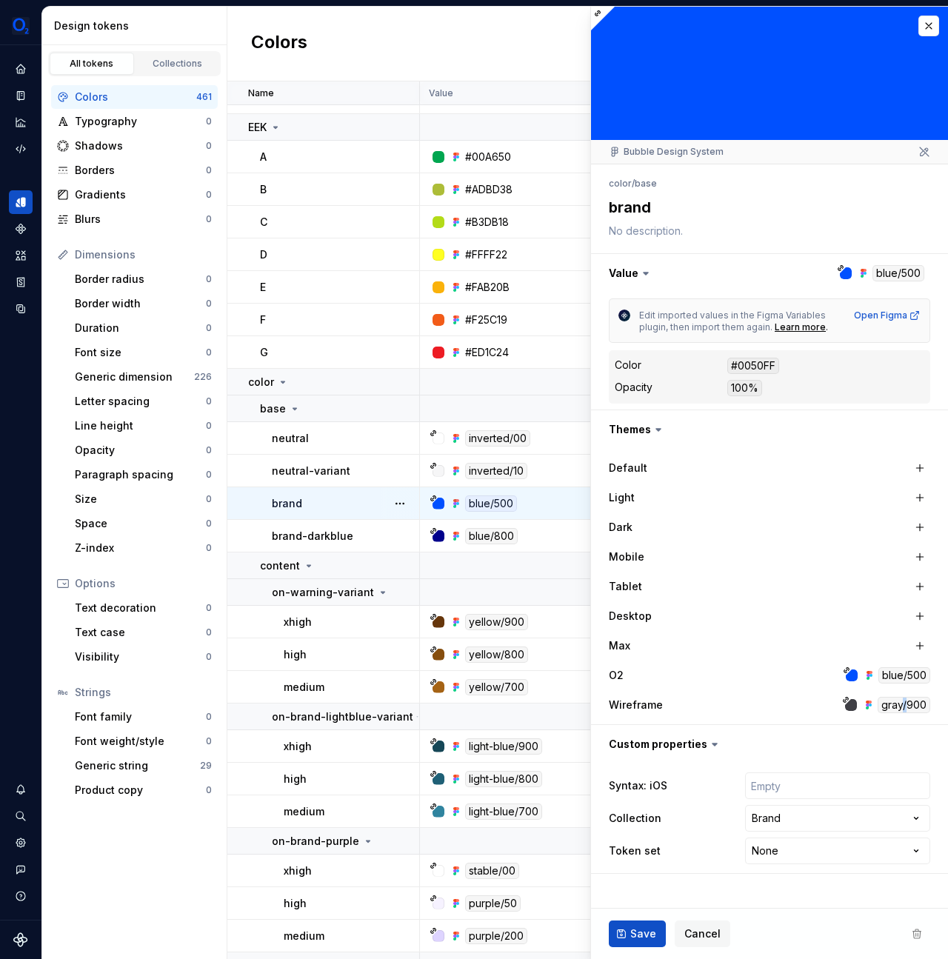
scroll to position [9508, 0]
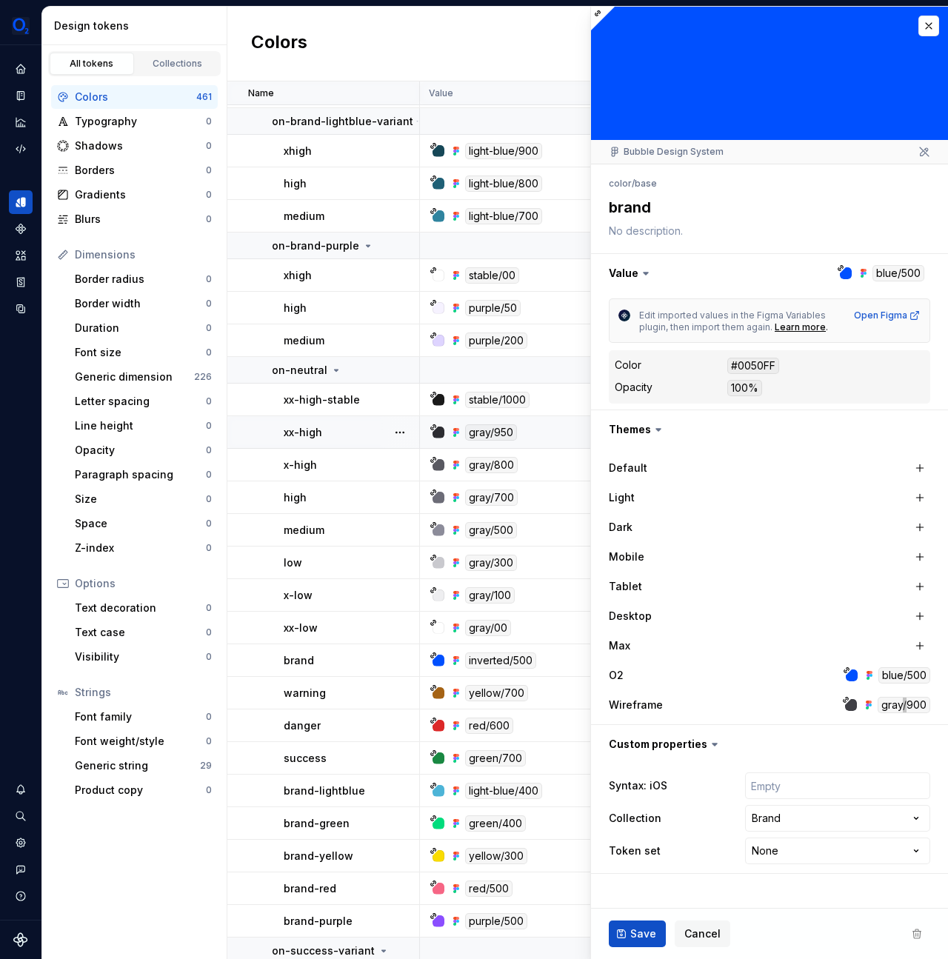
type textarea "*"
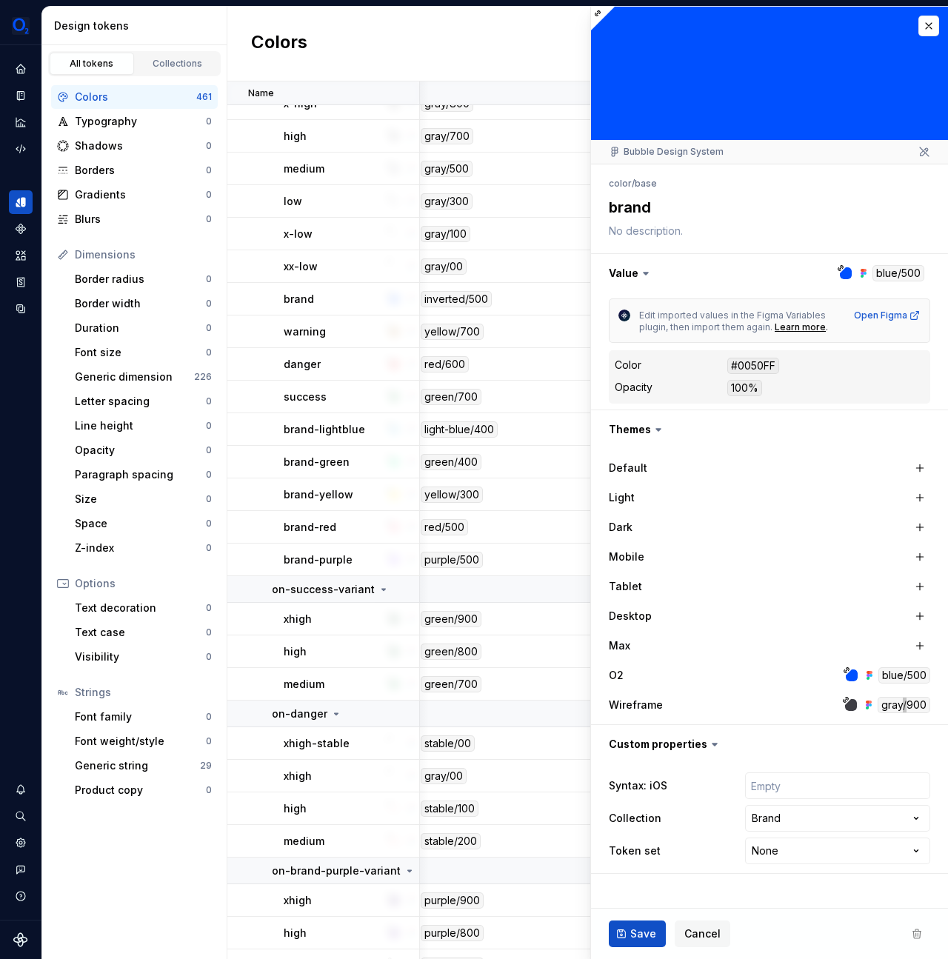
scroll to position [10468, 0]
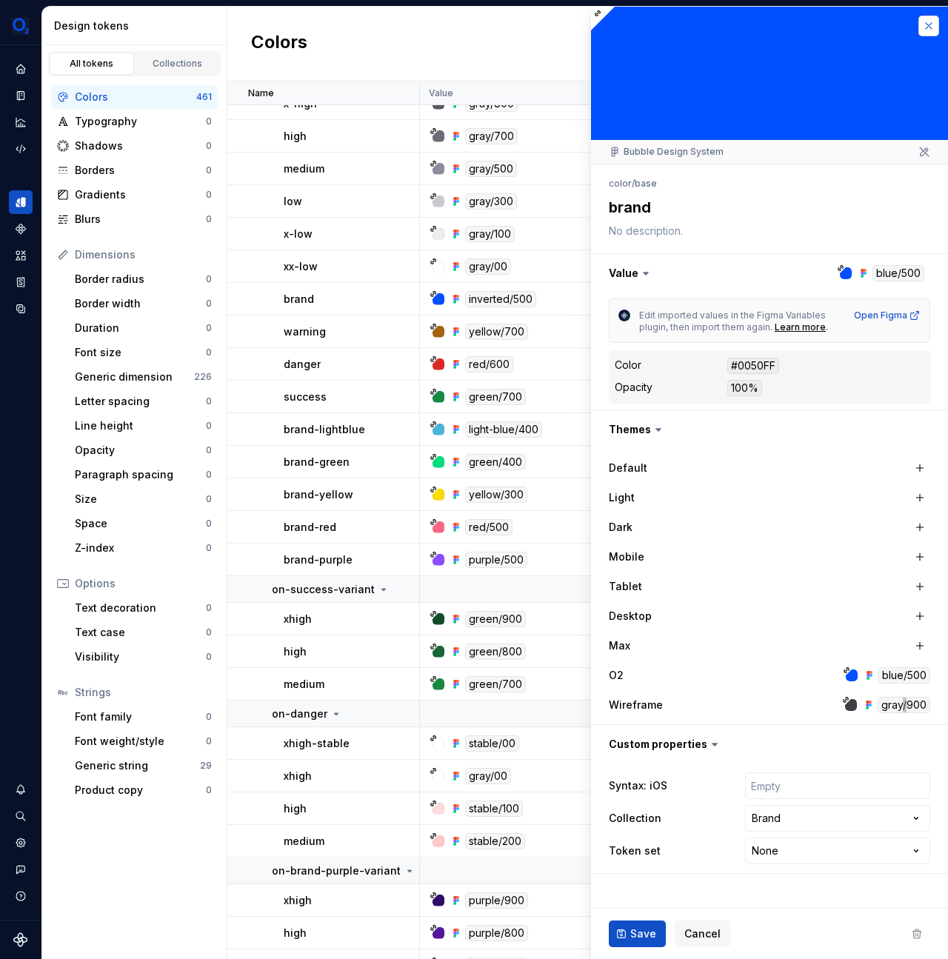
click at [925, 30] on button "button" at bounding box center [928, 26] width 21 height 21
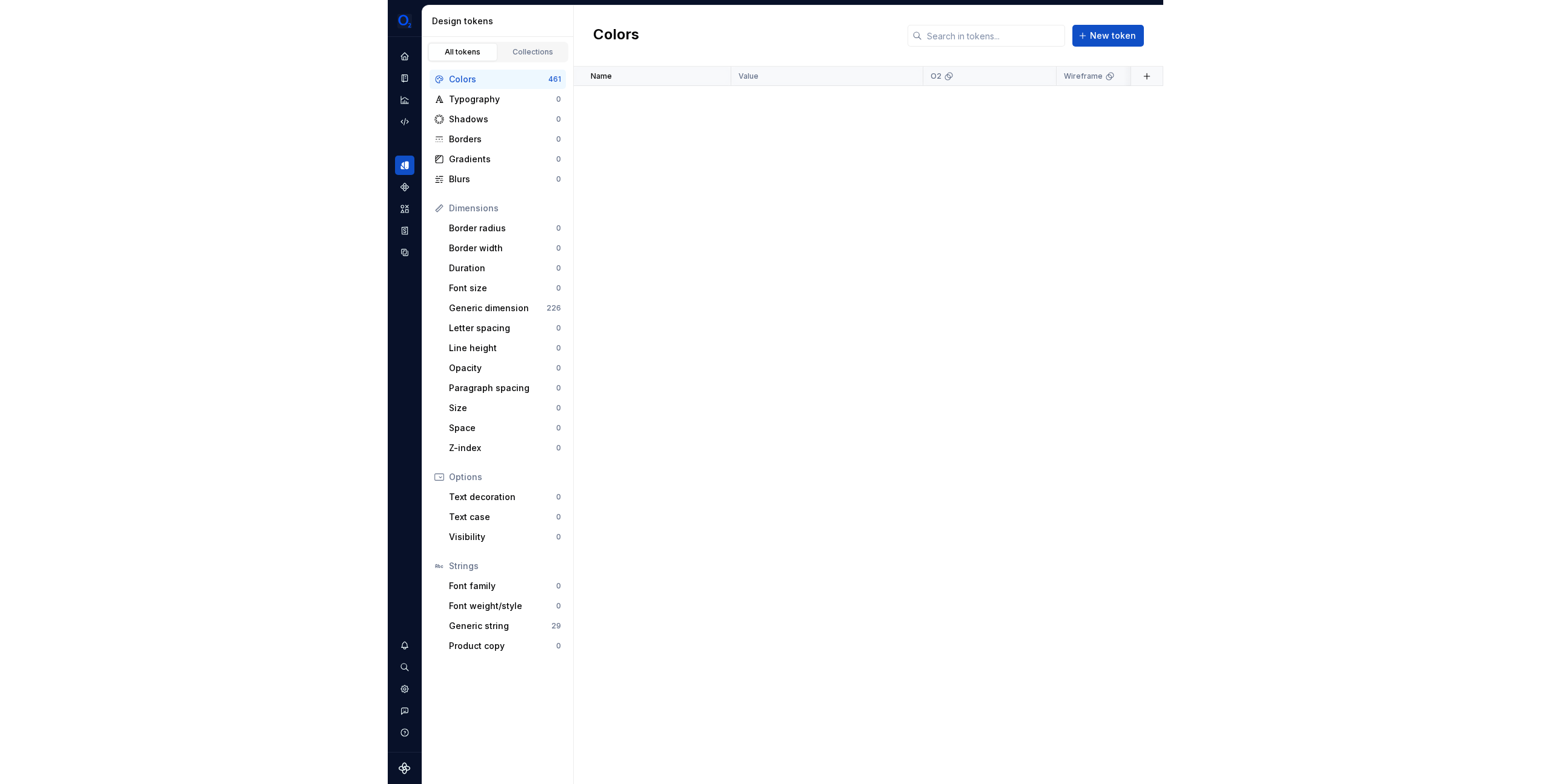
scroll to position [1763, 0]
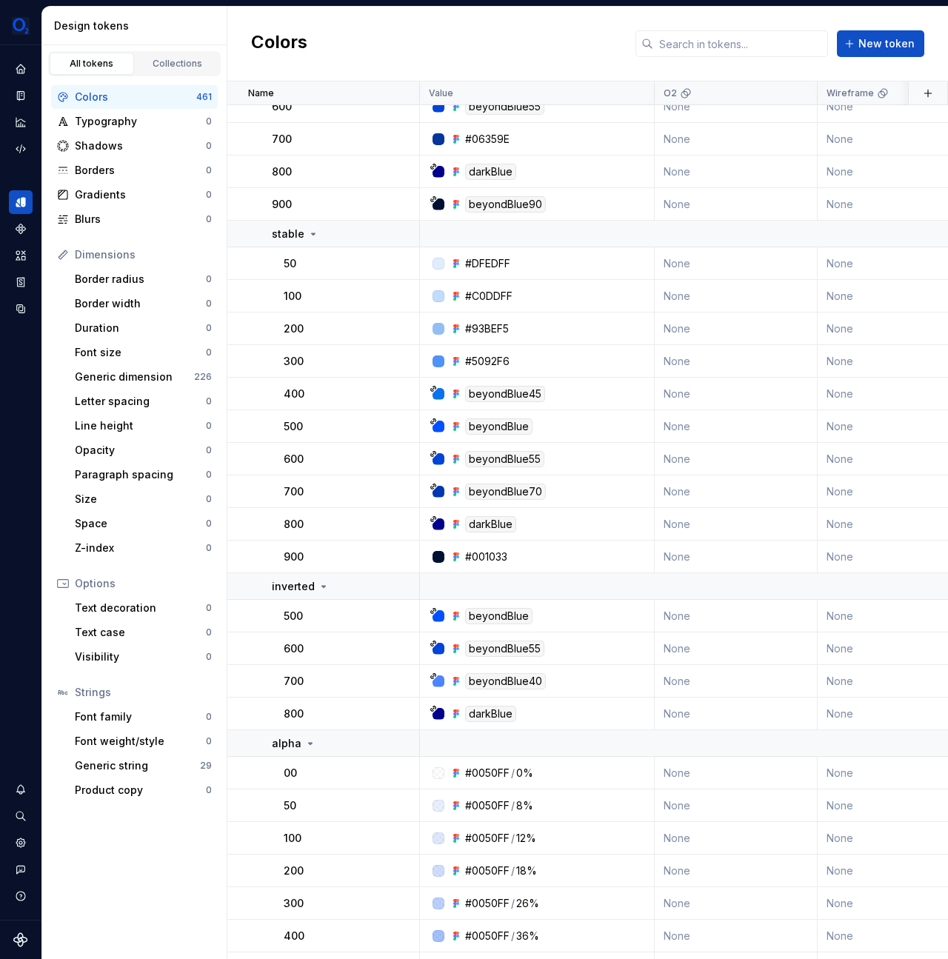
click at [519, 36] on div "Colors New token" at bounding box center [587, 44] width 721 height 75
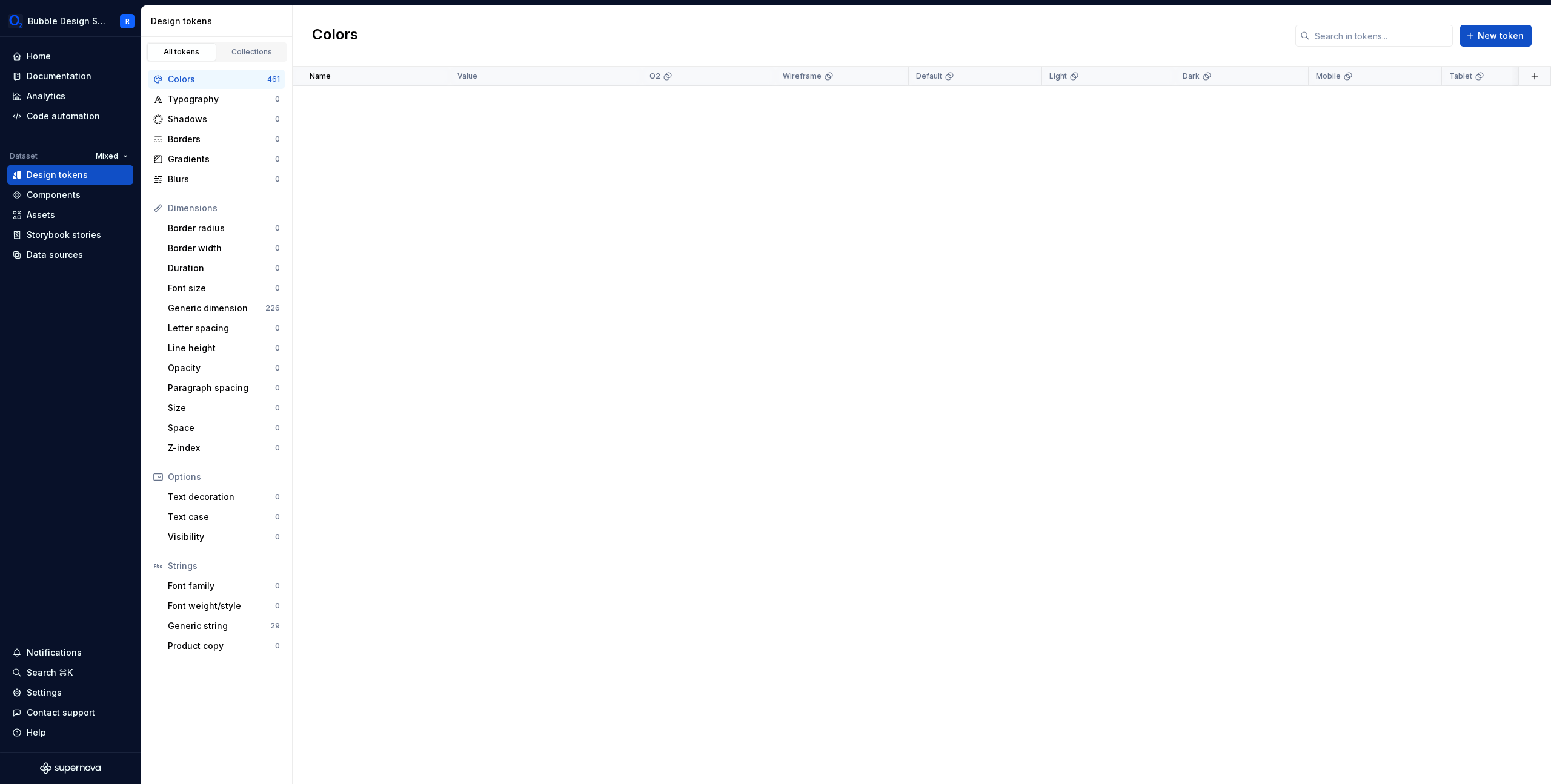
scroll to position [0, 0]
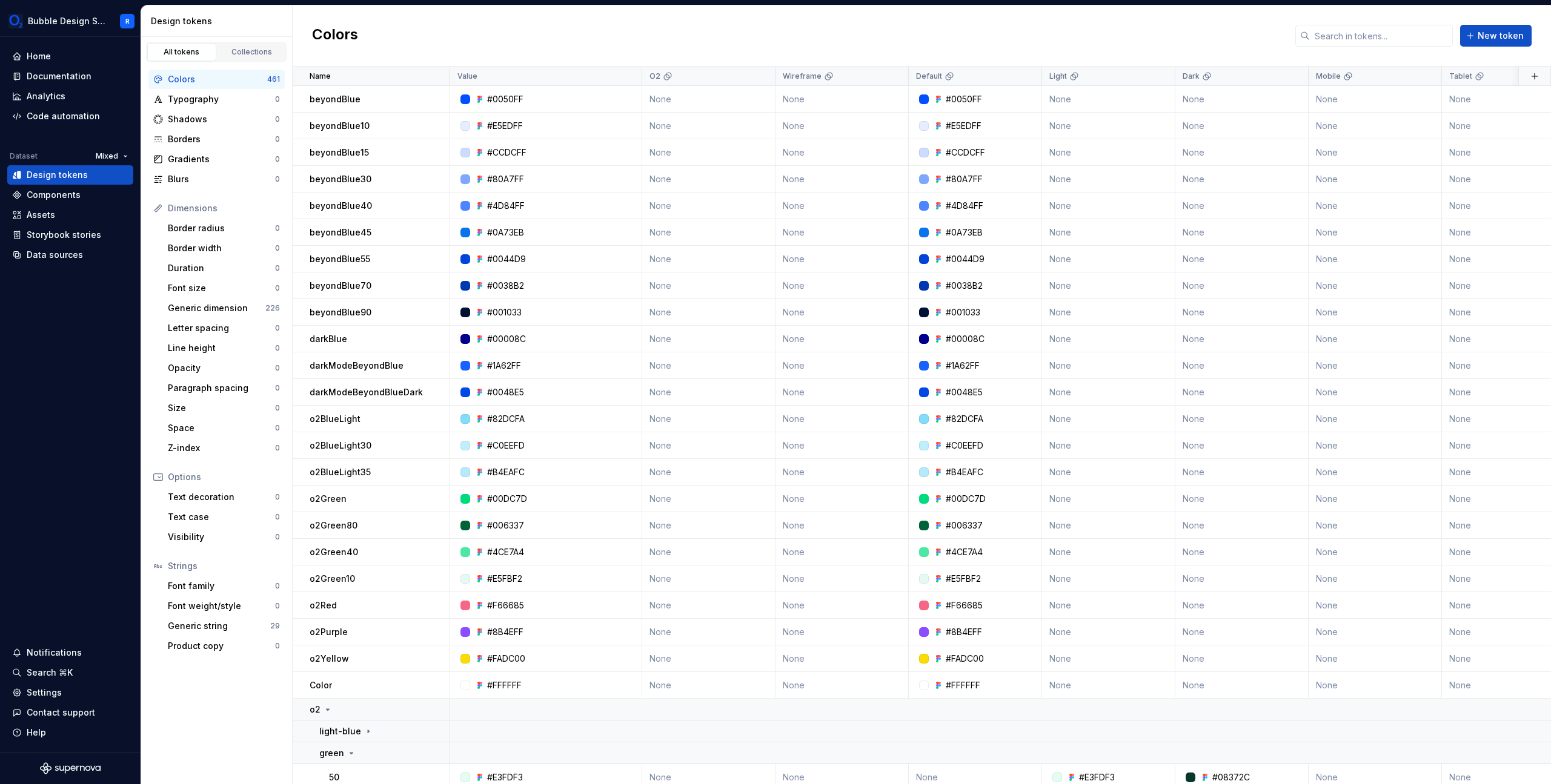
click at [1077, 34] on div "Colors New token" at bounding box center [922, 36] width 1258 height 61
